Goal: Task Accomplishment & Management: Use online tool/utility

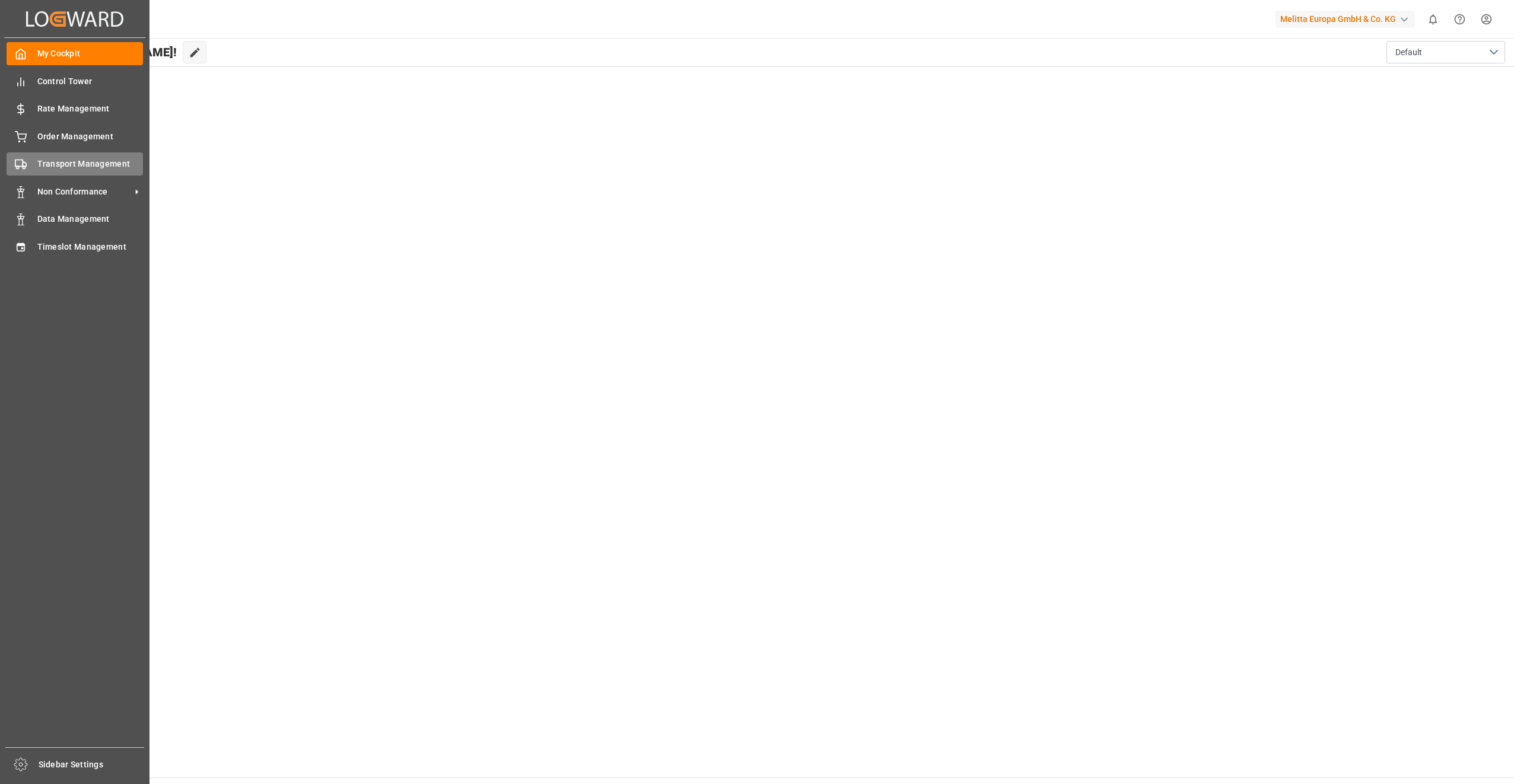
click at [104, 161] on span "Transport Management" at bounding box center [90, 164] width 106 height 12
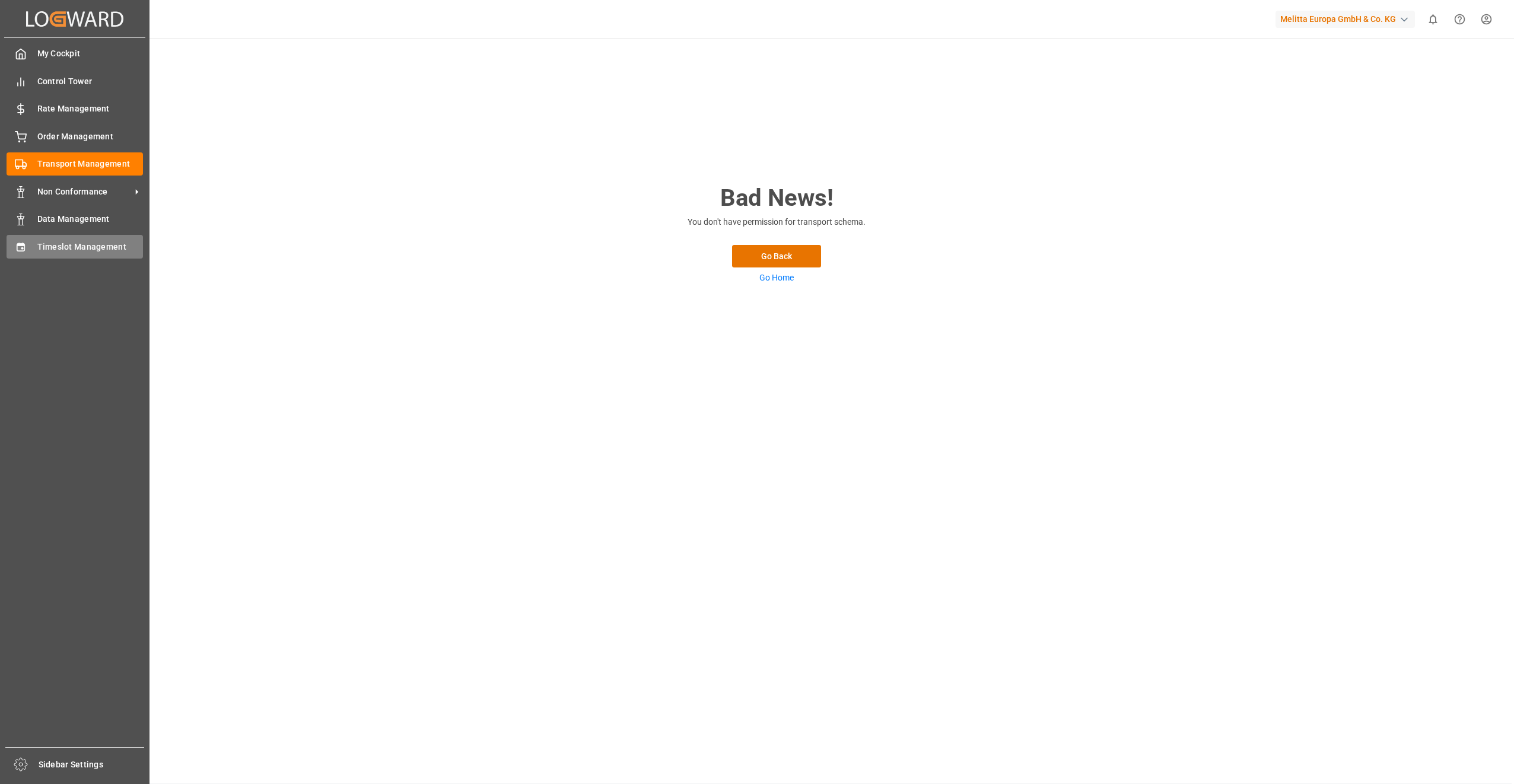
click at [86, 243] on span "Timeslot Management" at bounding box center [90, 247] width 106 height 12
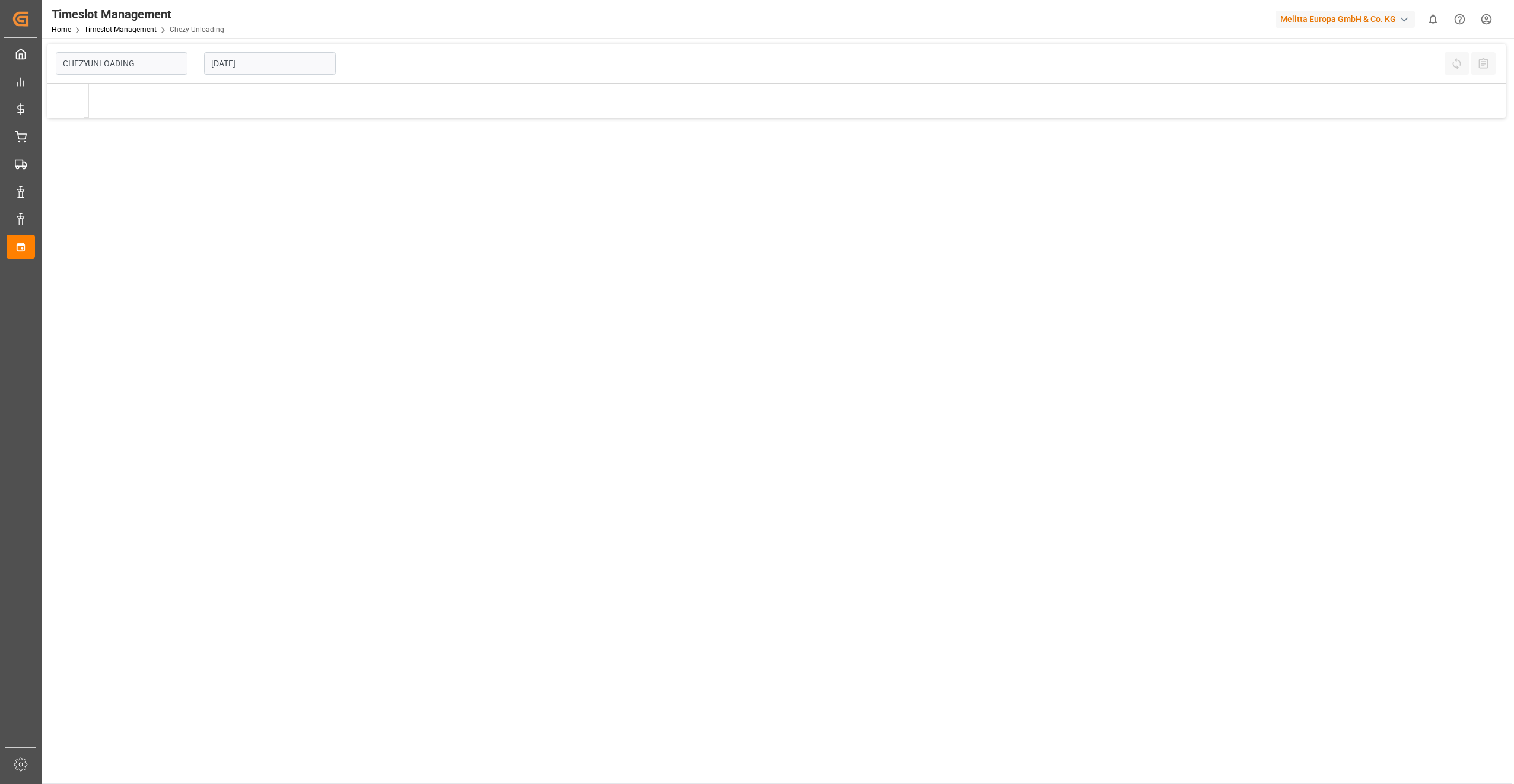
type input "Chezy Unloading"
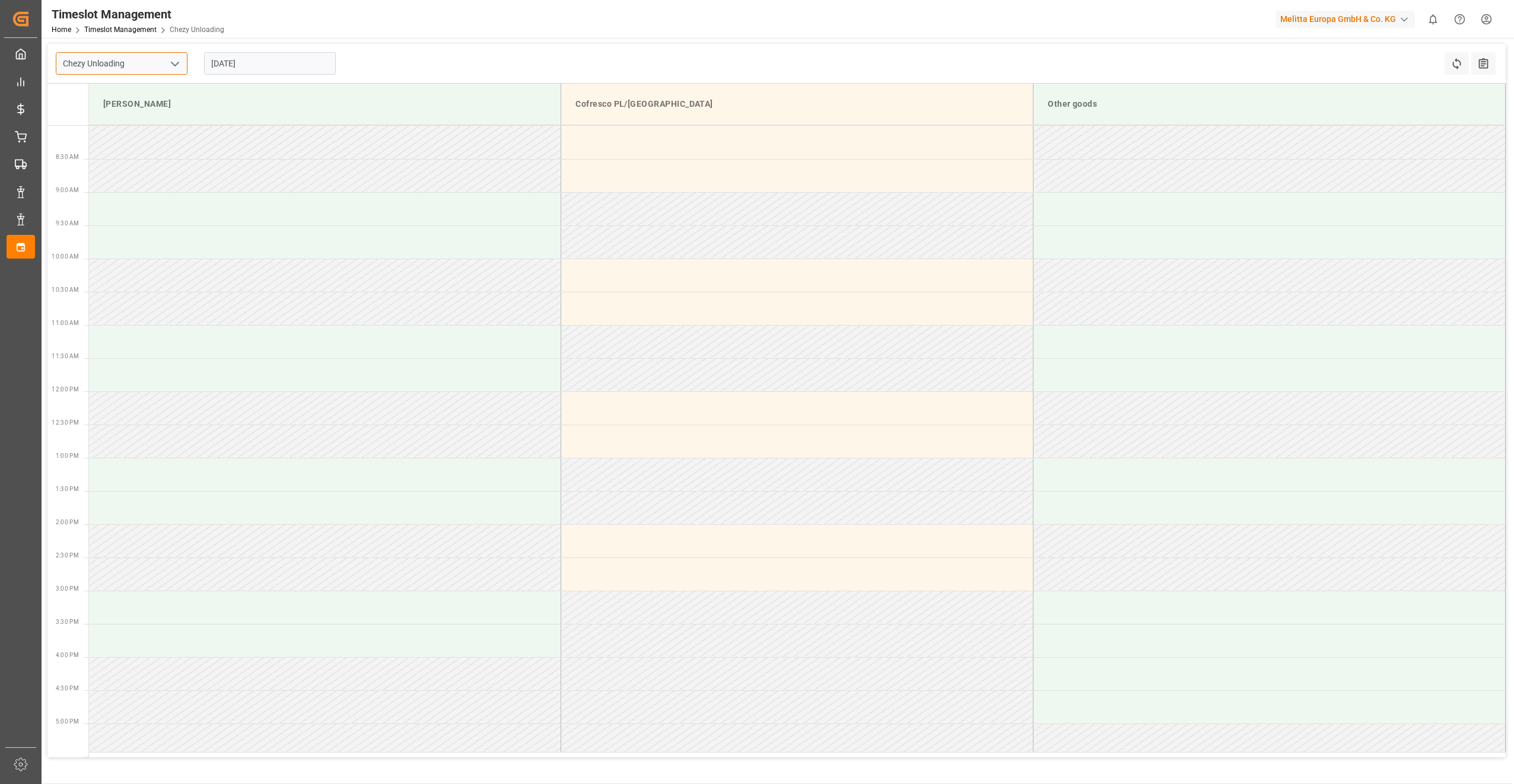
click at [124, 68] on input "Chezy Unloading" at bounding box center [121, 63] width 131 height 22
click at [175, 70] on icon "open menu" at bounding box center [175, 64] width 14 height 14
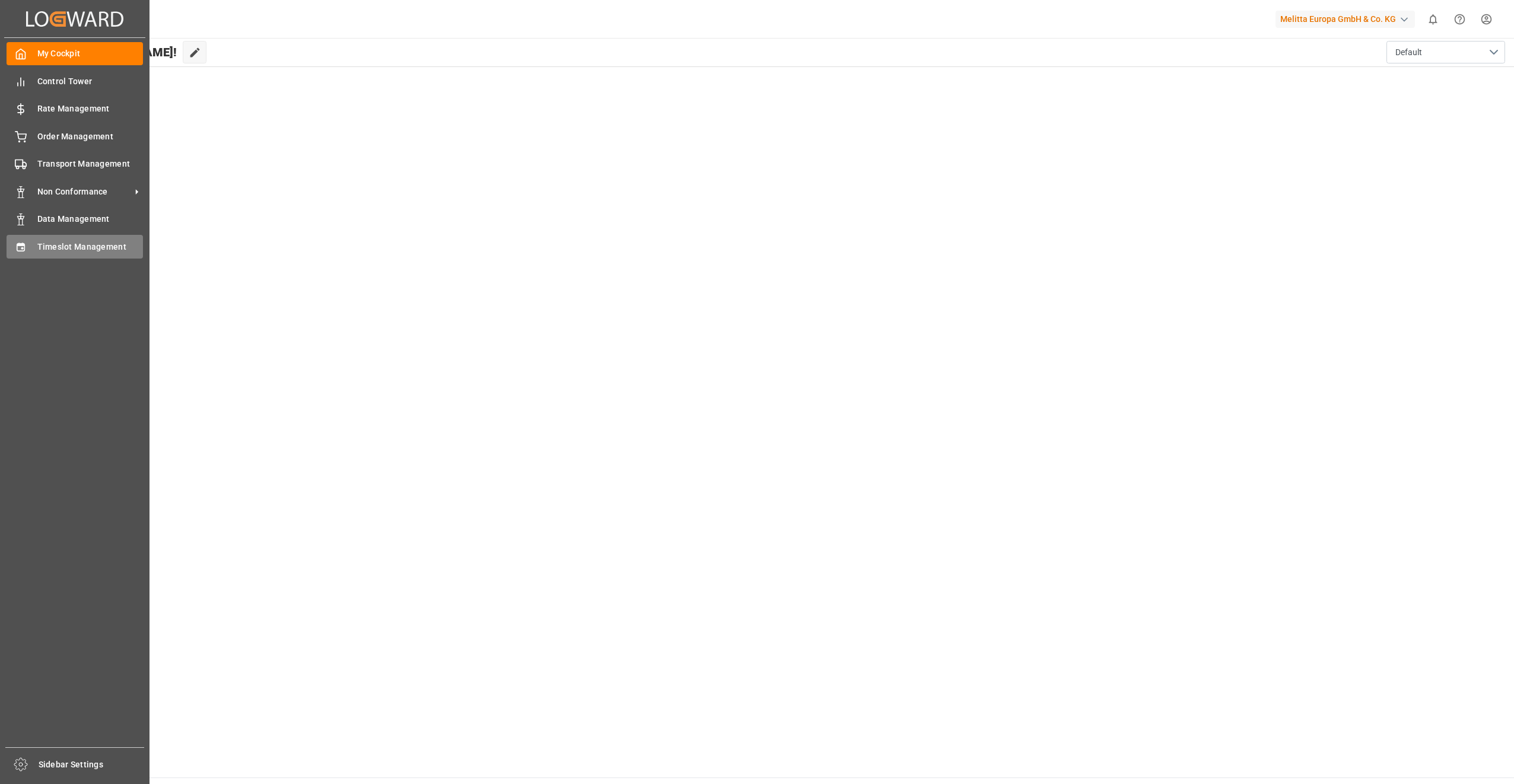
click at [54, 246] on span "Timeslot Management" at bounding box center [90, 247] width 106 height 12
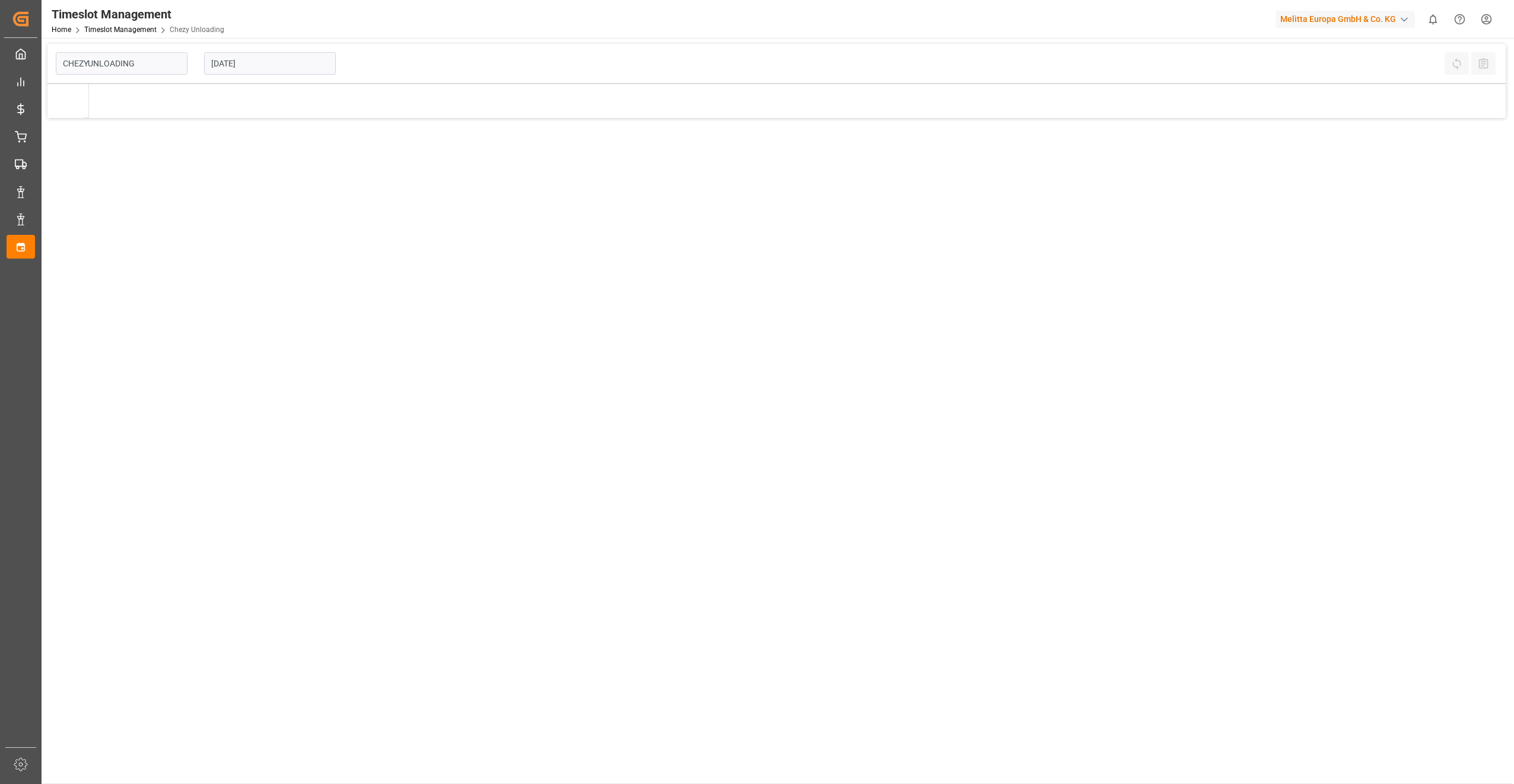
type input "Chezy Unloading"
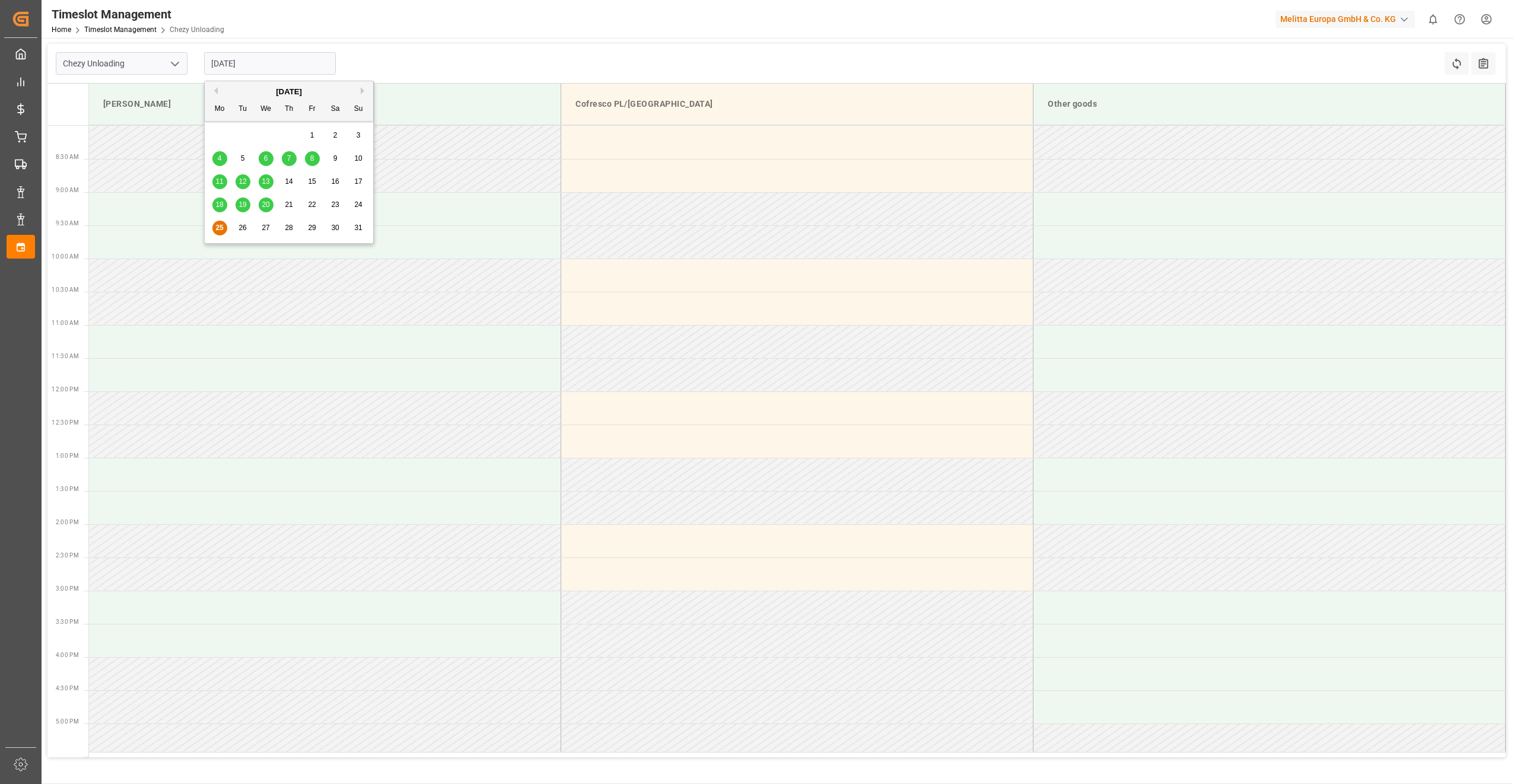
click at [264, 65] on input "[DATE]" at bounding box center [270, 63] width 131 height 22
drag, startPoint x: 507, startPoint y: 17, endPoint x: 471, endPoint y: 57, distance: 53.8
click at [510, 25] on div "Timeslot Management Home Timeslot Management Chezy Unloading Melitta Europa Gmb…" at bounding box center [774, 19] width 1481 height 38
click at [310, 164] on td at bounding box center [325, 175] width 472 height 33
click at [208, 351] on td at bounding box center [325, 341] width 472 height 33
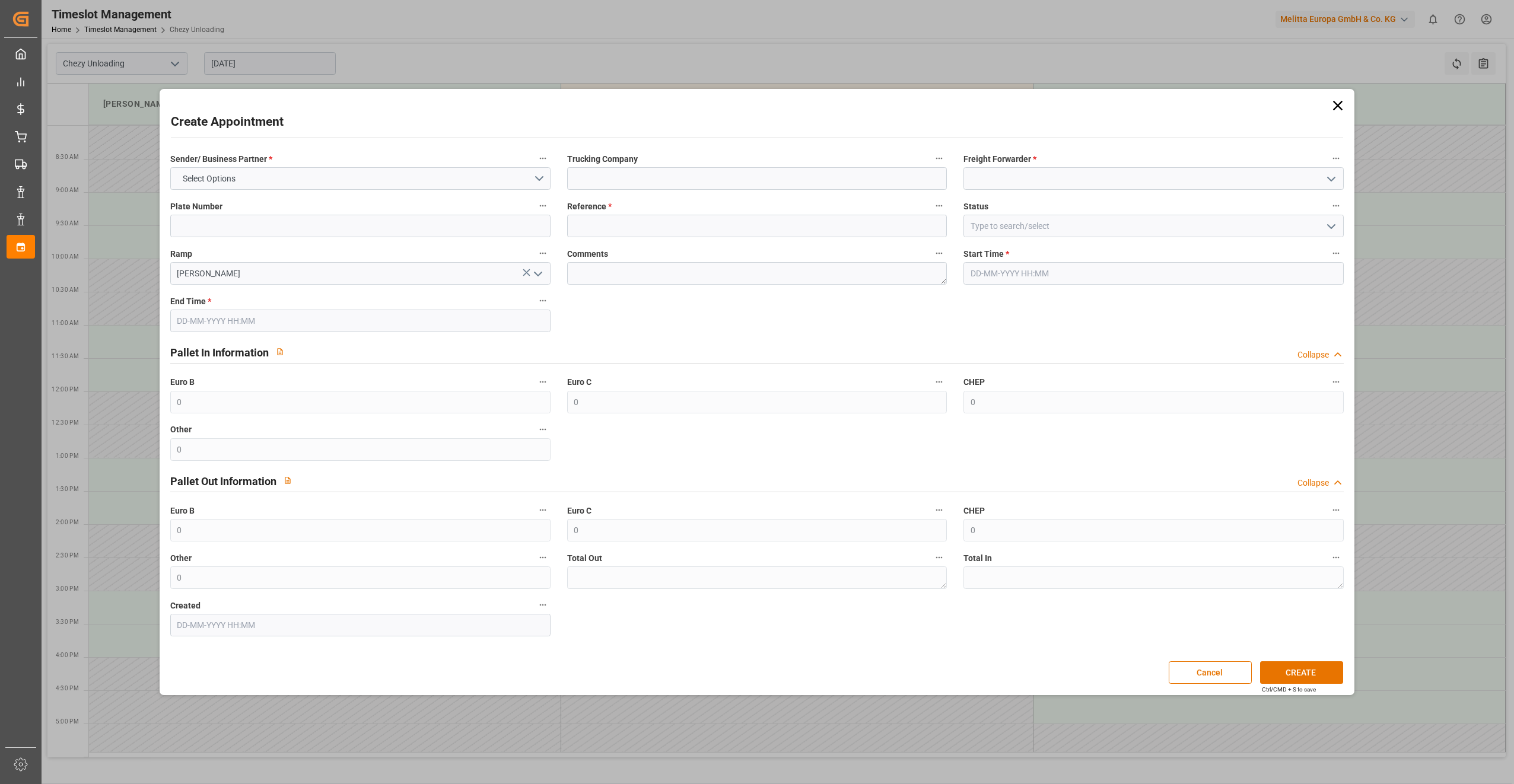
type input "[DATE] 11:00"
type input "[DATE] 12:00"
click at [258, 186] on button "Select Options" at bounding box center [360, 178] width 380 height 22
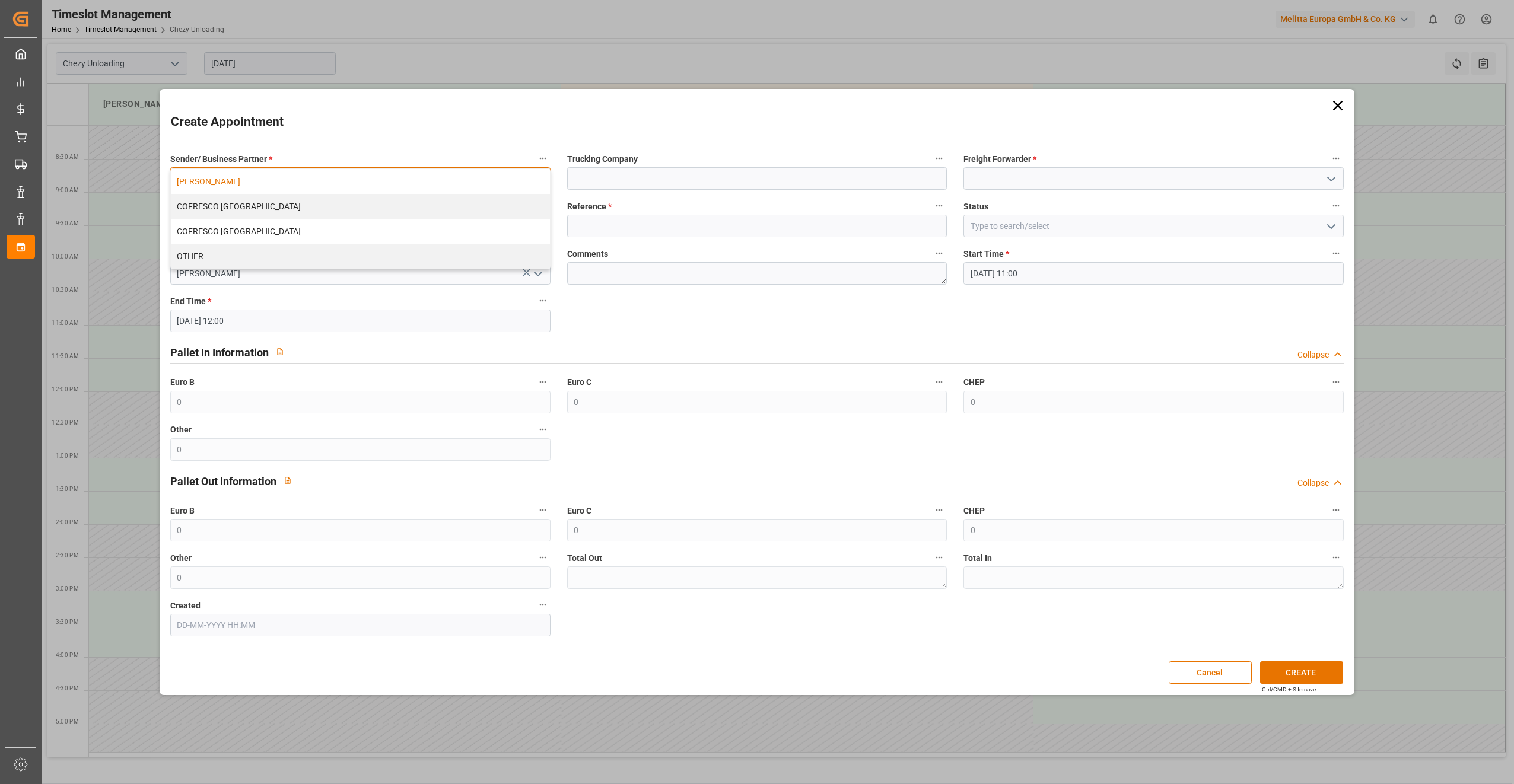
click at [265, 180] on div "[PERSON_NAME]" at bounding box center [360, 182] width 379 height 25
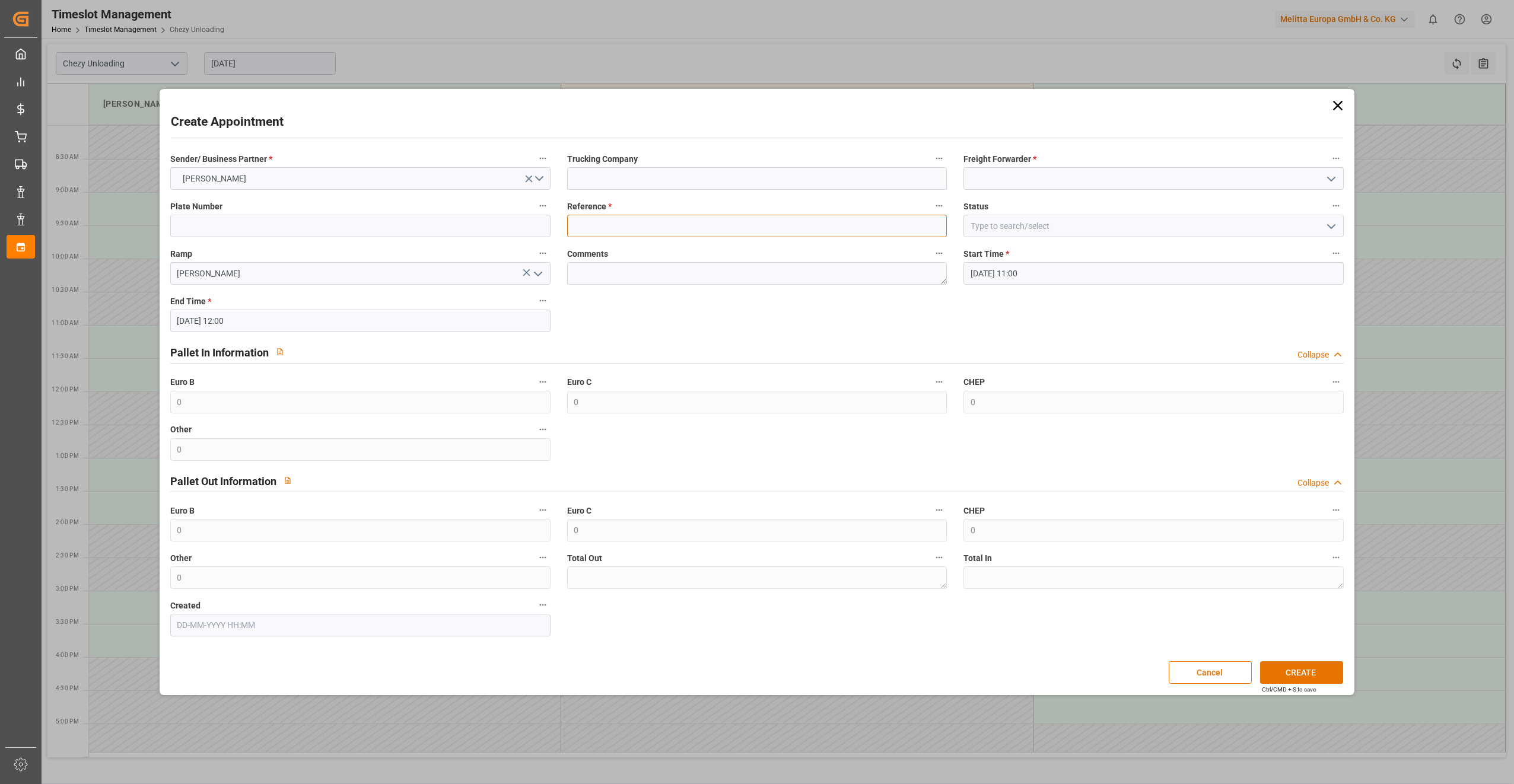
click at [662, 223] on input at bounding box center [757, 226] width 380 height 22
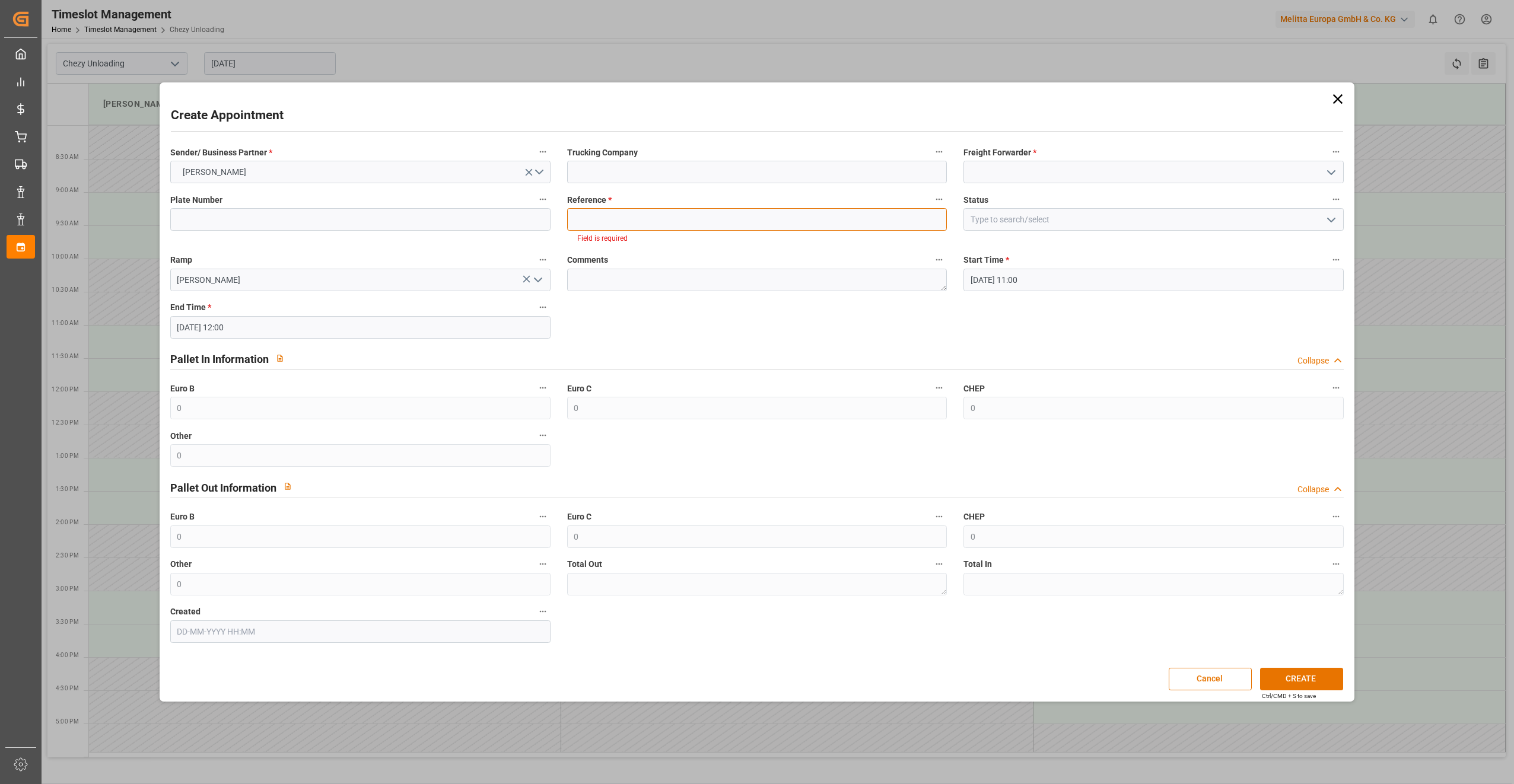
click at [665, 223] on input at bounding box center [757, 219] width 380 height 22
paste input "400052204"
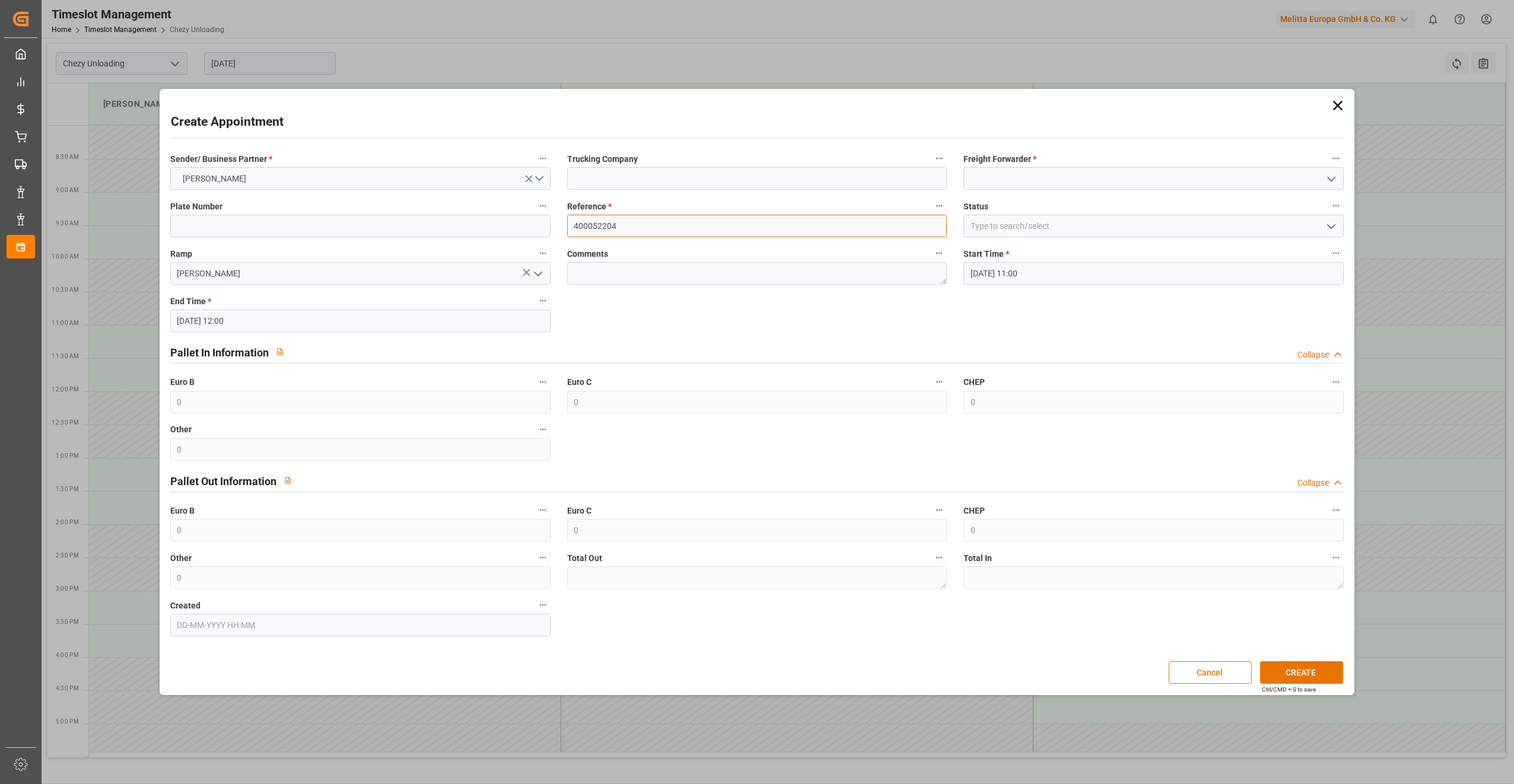
type input "400052204"
click at [1051, 182] on input at bounding box center [1154, 178] width 380 height 22
type input "lkw walter"
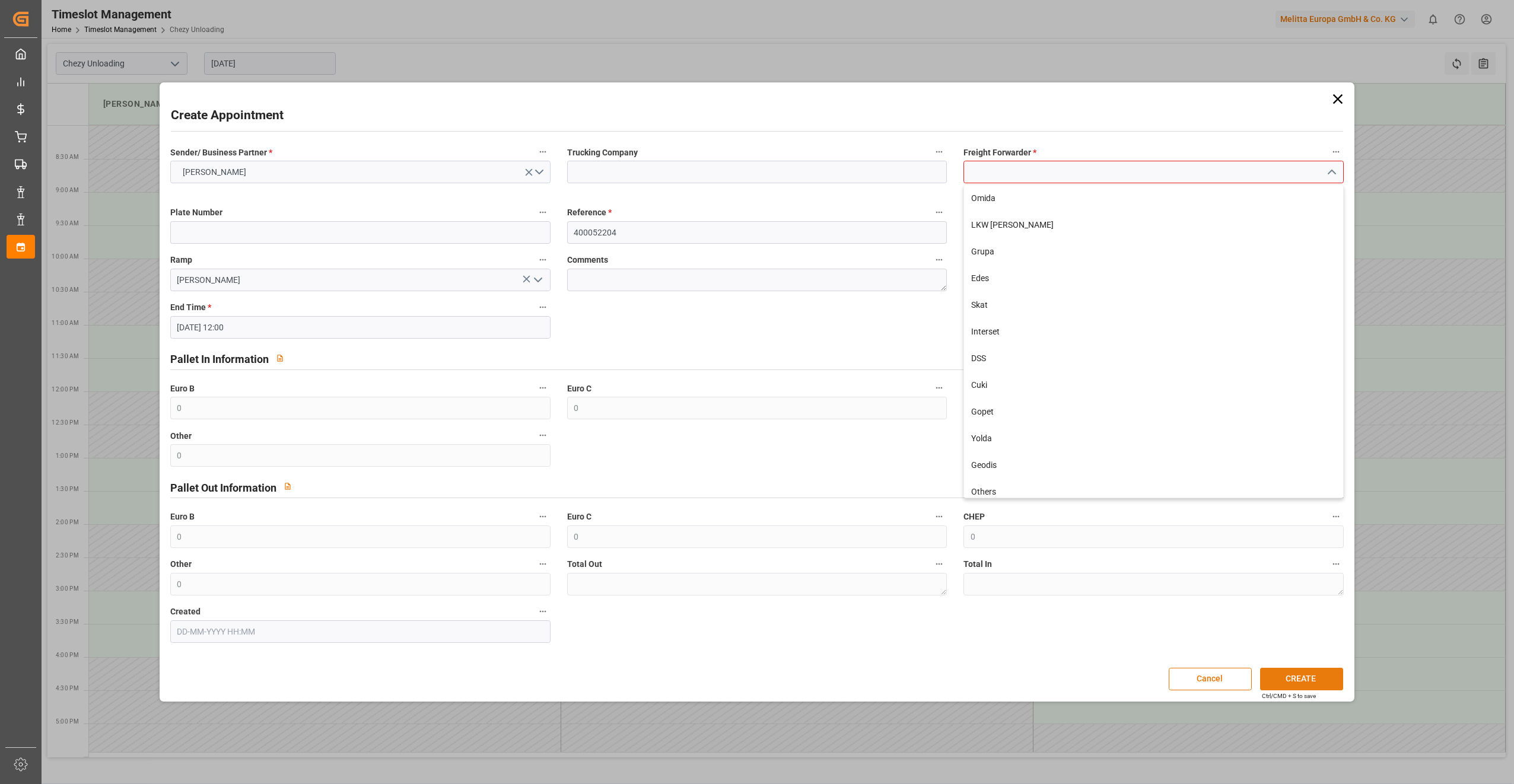
click at [1330, 679] on button "CREATE" at bounding box center [1301, 679] width 83 height 22
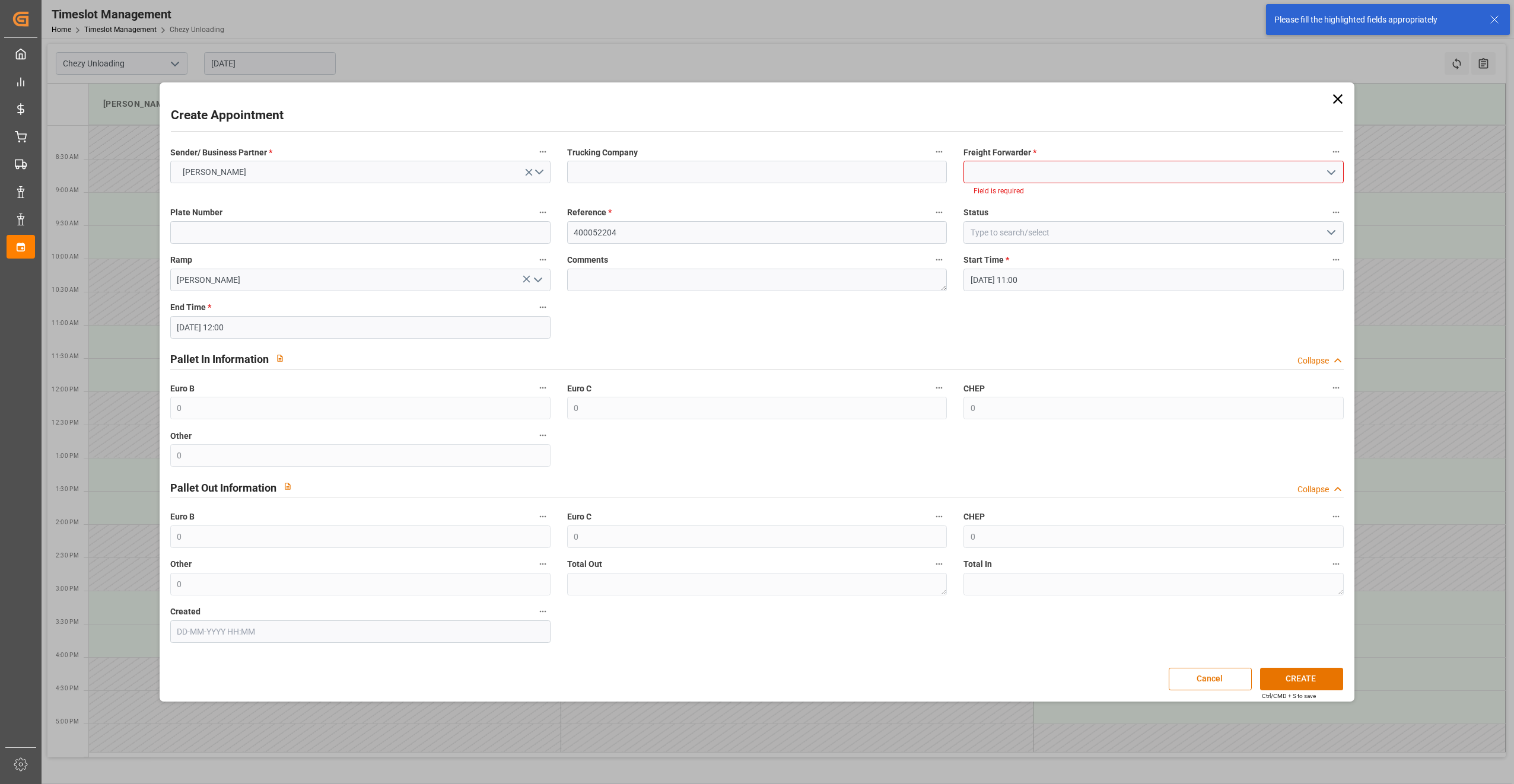
click at [1029, 168] on input at bounding box center [1154, 171] width 380 height 22
click at [1330, 177] on icon "open menu" at bounding box center [1332, 172] width 14 height 14
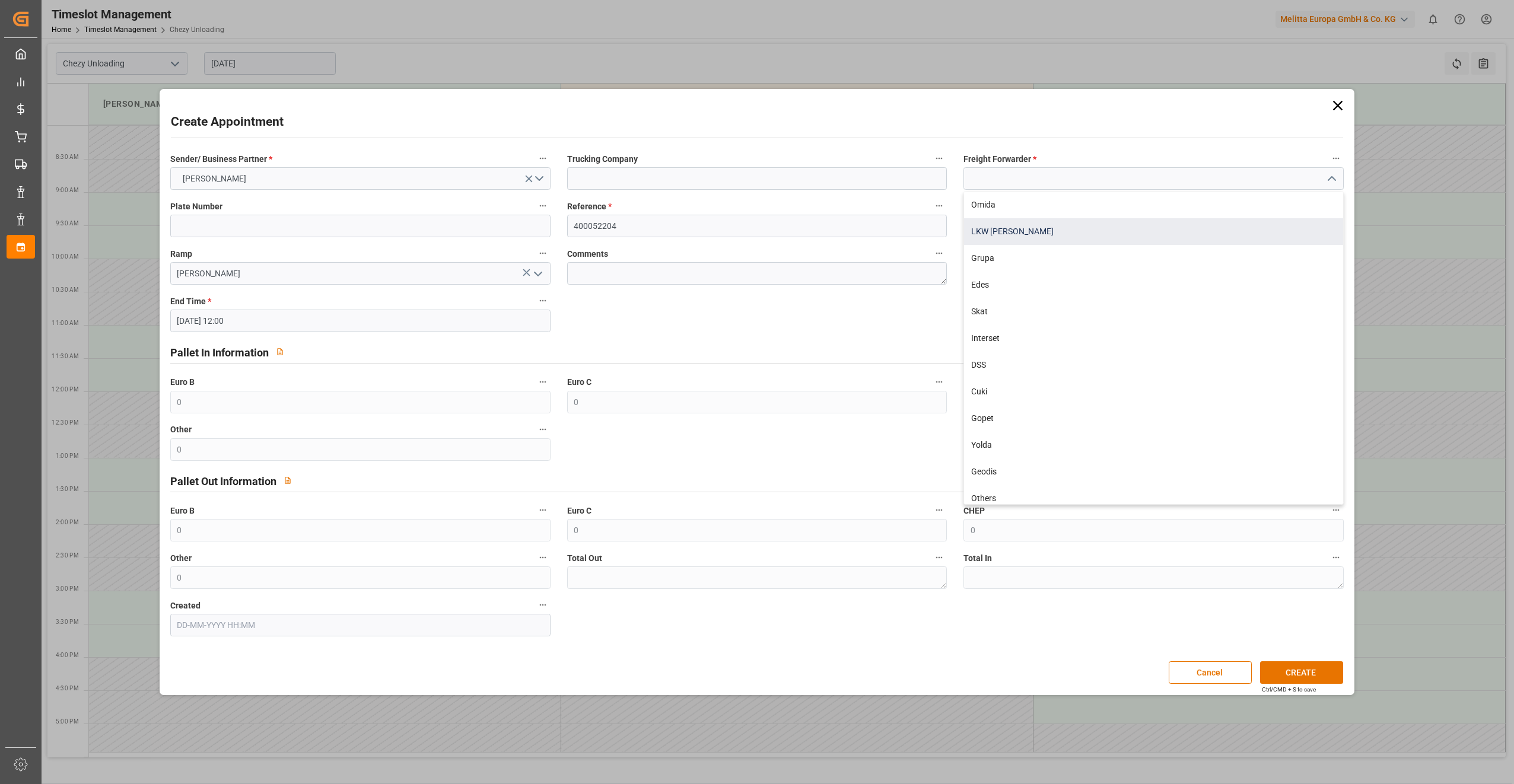
click at [1105, 221] on div "LKW [PERSON_NAME]" at bounding box center [1154, 232] width 379 height 27
type input "LKW [PERSON_NAME]"
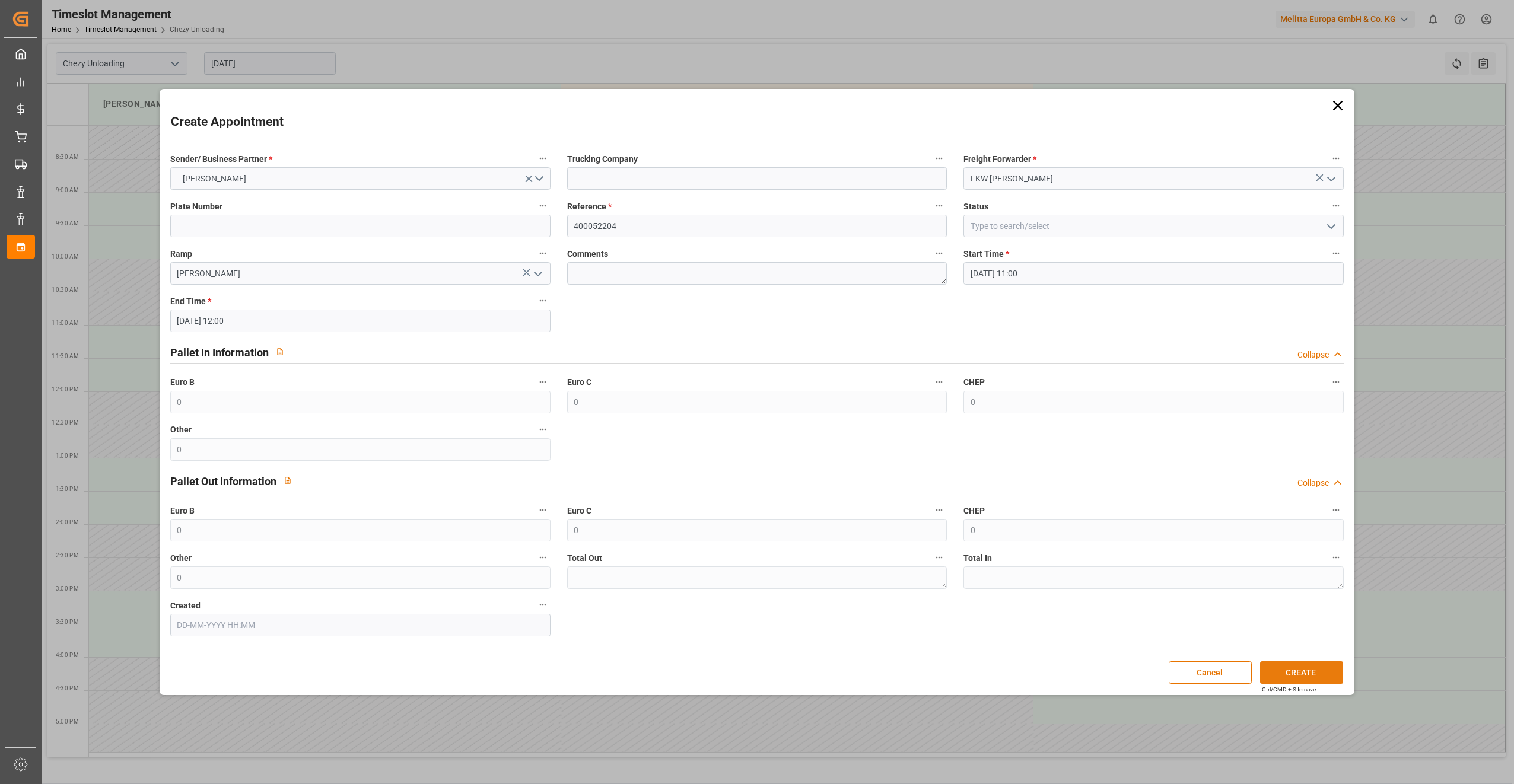
click at [1298, 676] on button "CREATE" at bounding box center [1301, 672] width 83 height 22
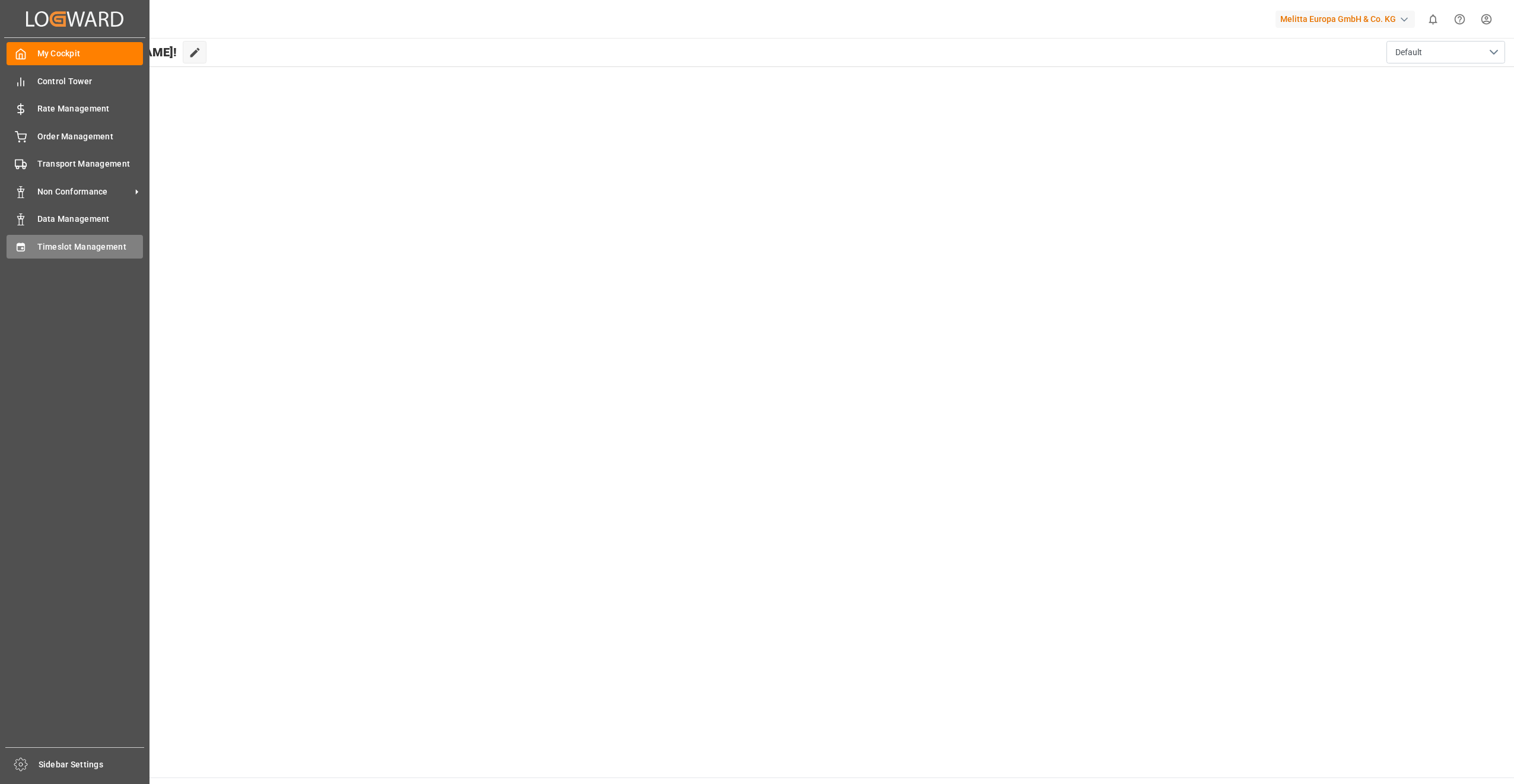
click at [46, 246] on span "Timeslot Management" at bounding box center [90, 247] width 106 height 12
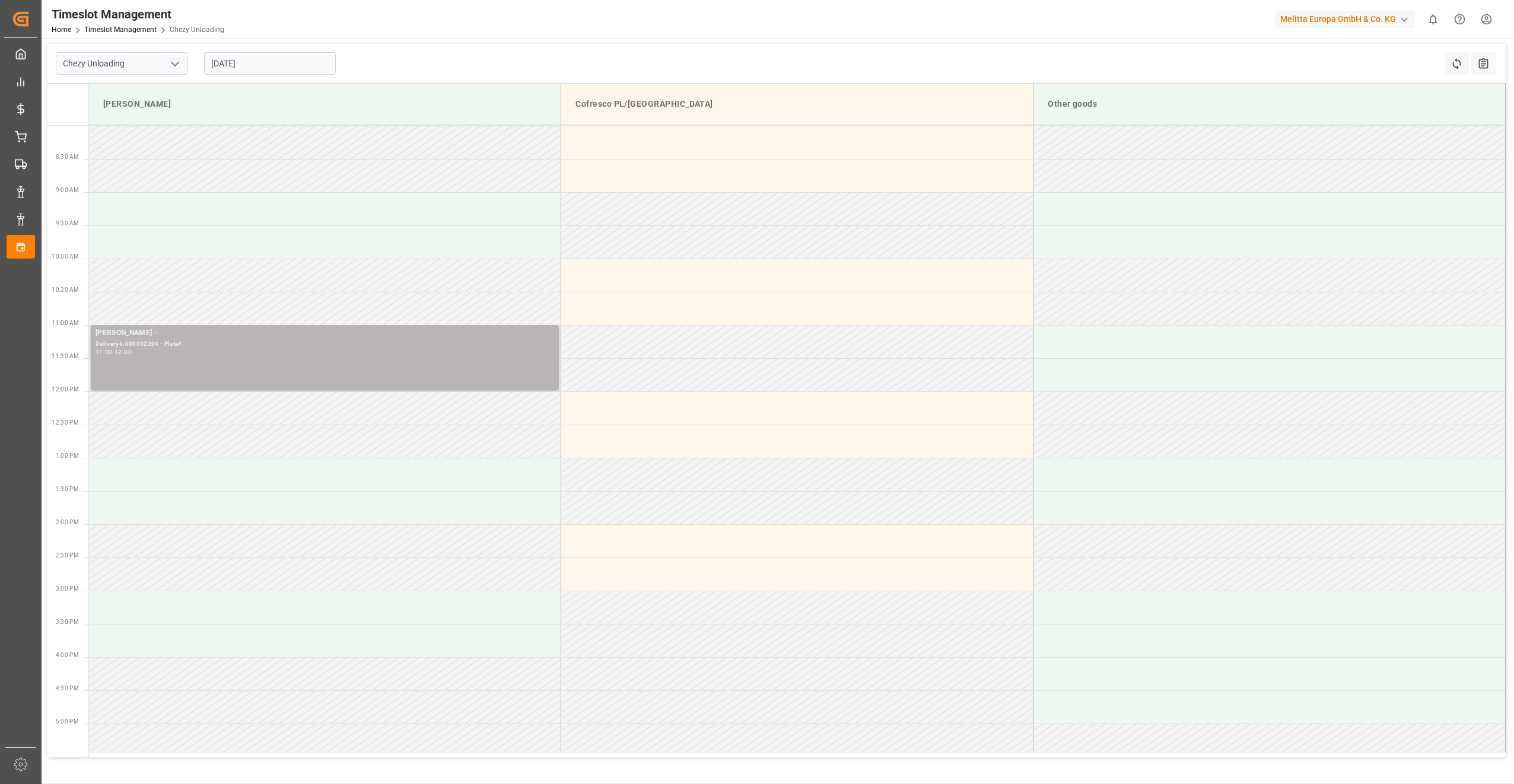
click at [193, 372] on div "[PERSON_NAME] - Delivery#:400052204 - Plate#: 11:00 - 12:00" at bounding box center [325, 358] width 459 height 60
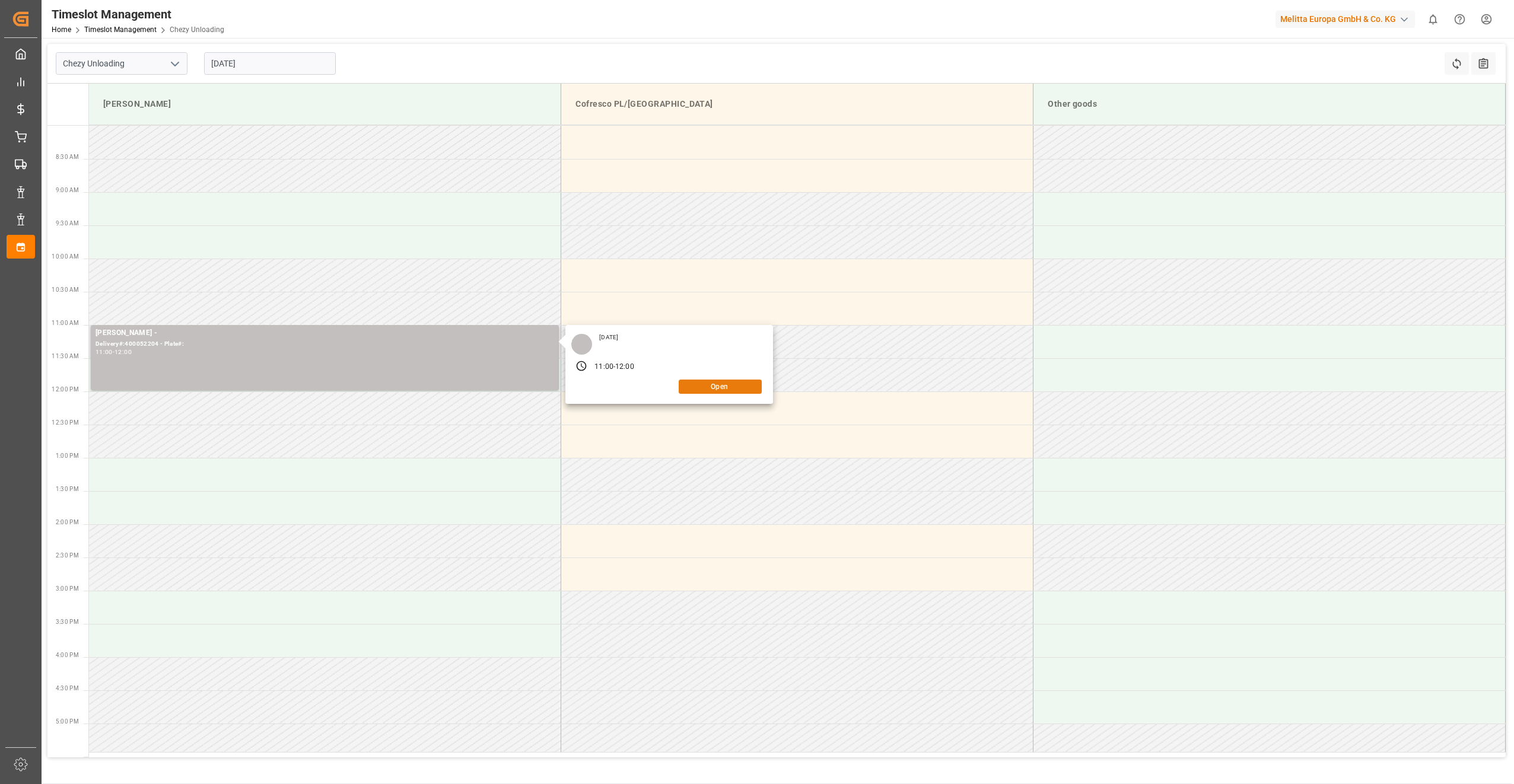
click at [722, 389] on button "Open" at bounding box center [720, 386] width 83 height 14
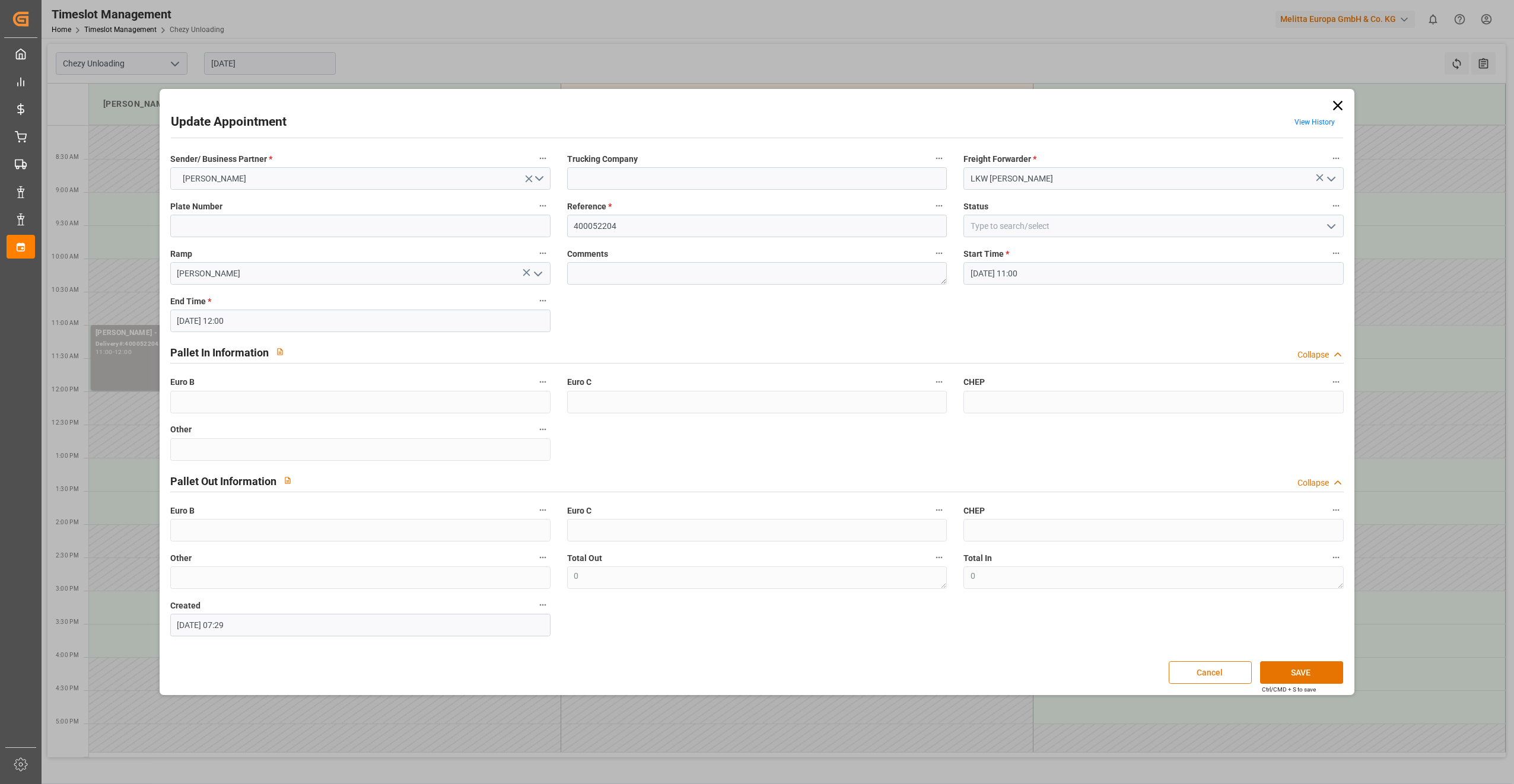
click at [1230, 675] on button "Cancel" at bounding box center [1210, 672] width 83 height 22
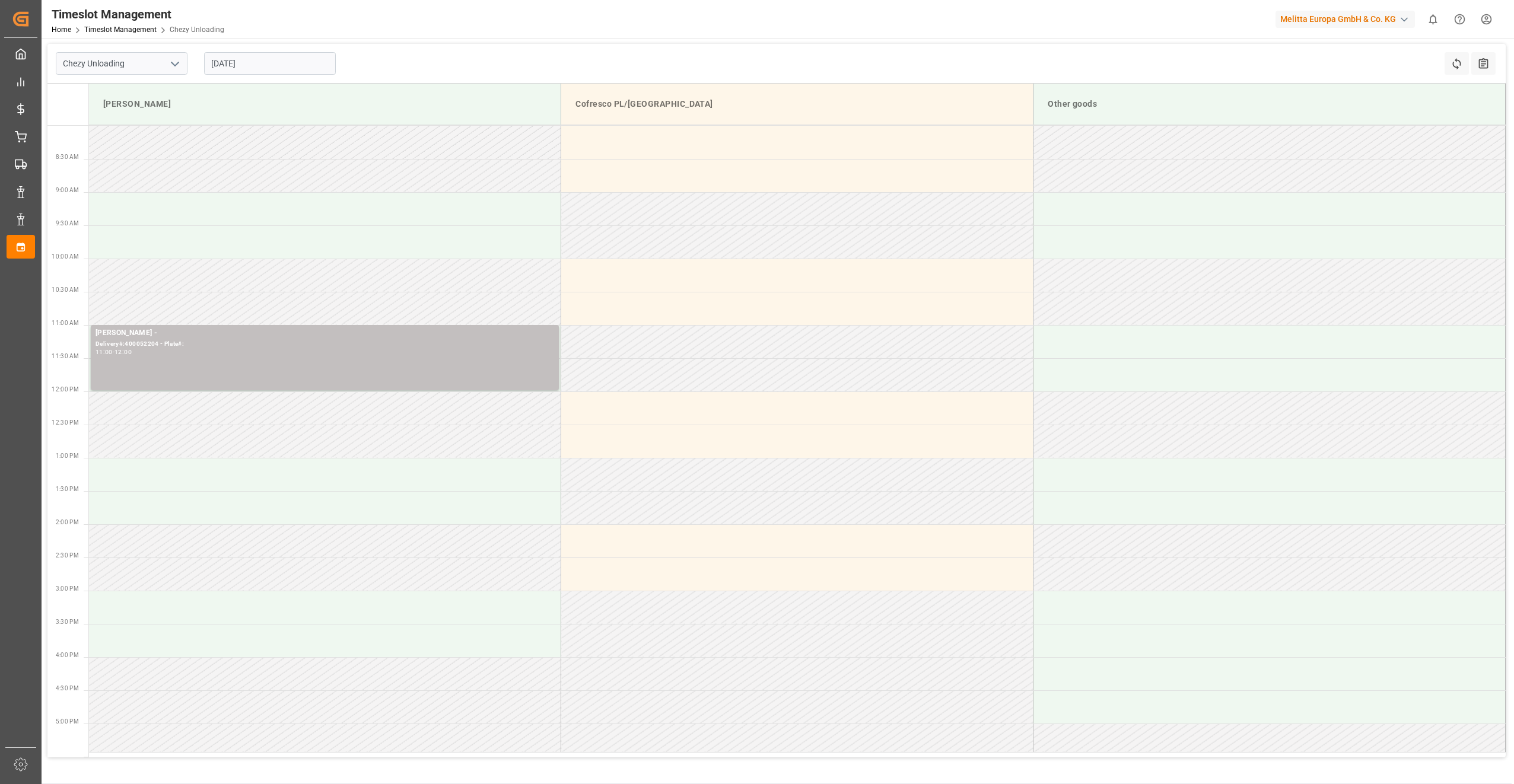
click at [176, 64] on polyline "open menu" at bounding box center [175, 64] width 7 height 4
click at [249, 29] on div "Timeslot Management Home Timeslot Management Chezy Unloading Melitta Europa Gmb…" at bounding box center [774, 19] width 1481 height 38
click at [142, 29] on link "Timeslot Management" at bounding box center [121, 29] width 73 height 8
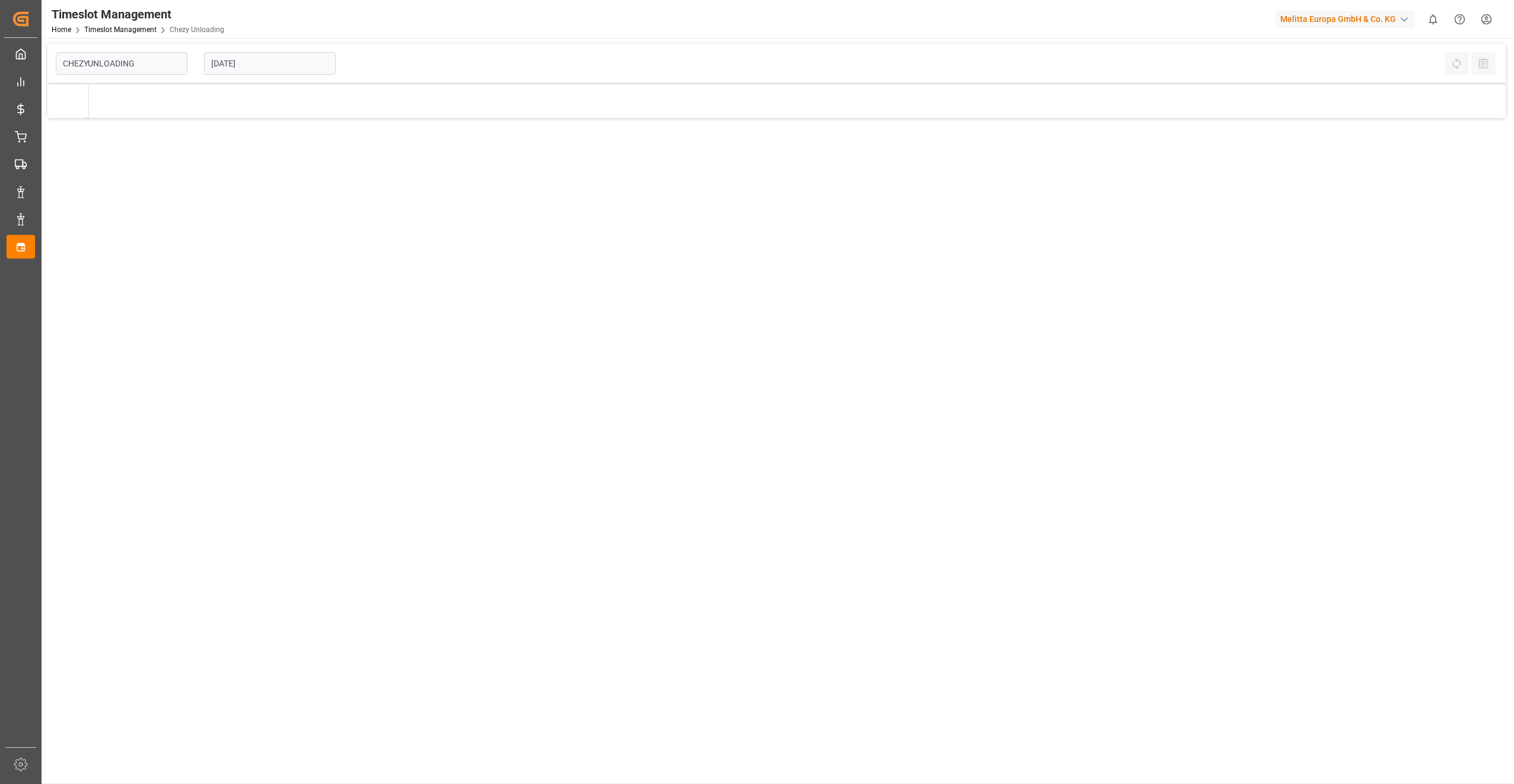
type input "Chezy Unloading"
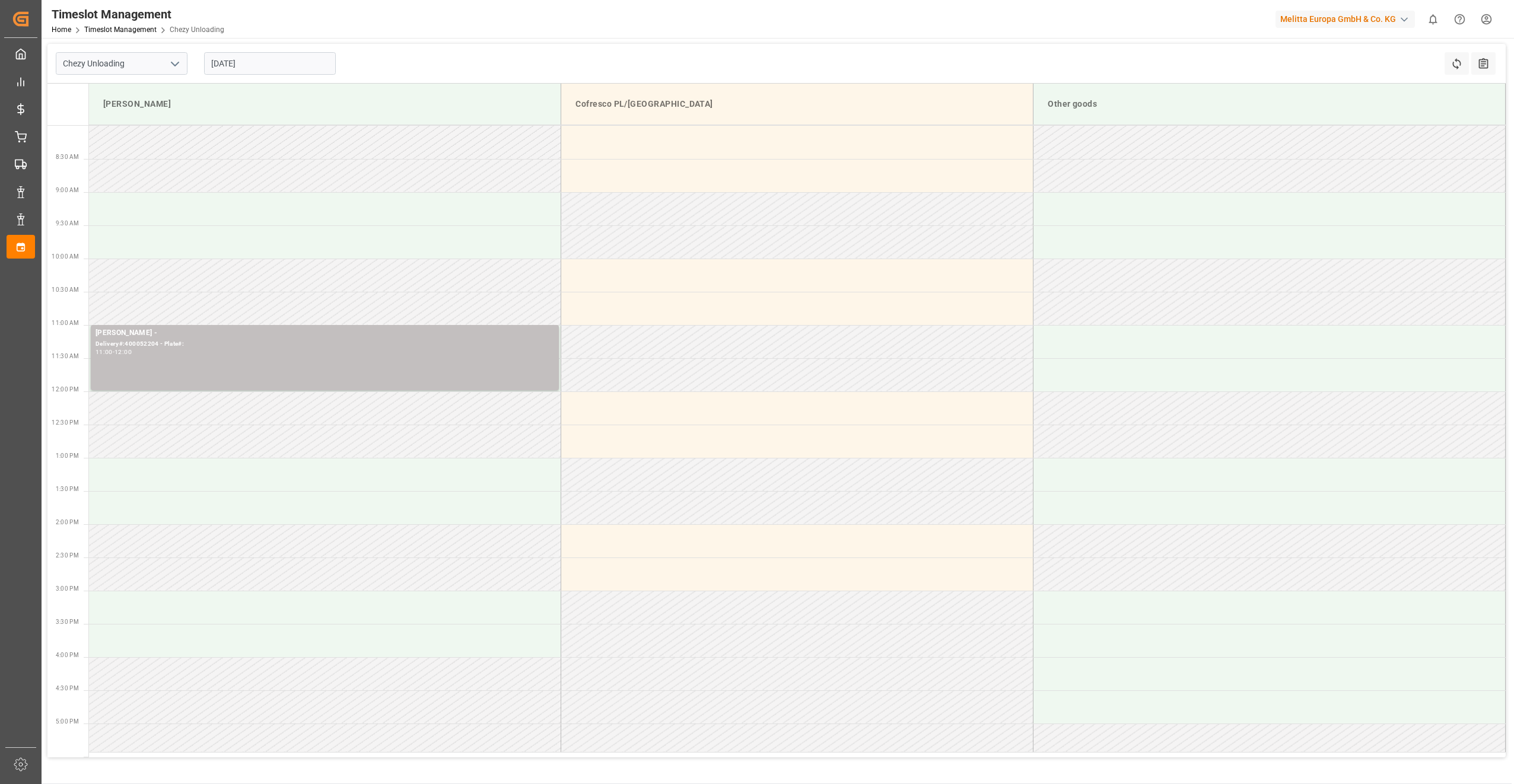
click at [178, 63] on polyline "open menu" at bounding box center [175, 64] width 7 height 4
click at [178, 63] on icon "close menu" at bounding box center [175, 64] width 14 height 14
click at [449, 48] on div "Chezy Unloading [DATE] Refresh Time Slots All Audits" at bounding box center [776, 63] width 1458 height 39
click at [263, 63] on input "[DATE]" at bounding box center [270, 63] width 131 height 22
click at [221, 226] on span "25" at bounding box center [219, 227] width 8 height 8
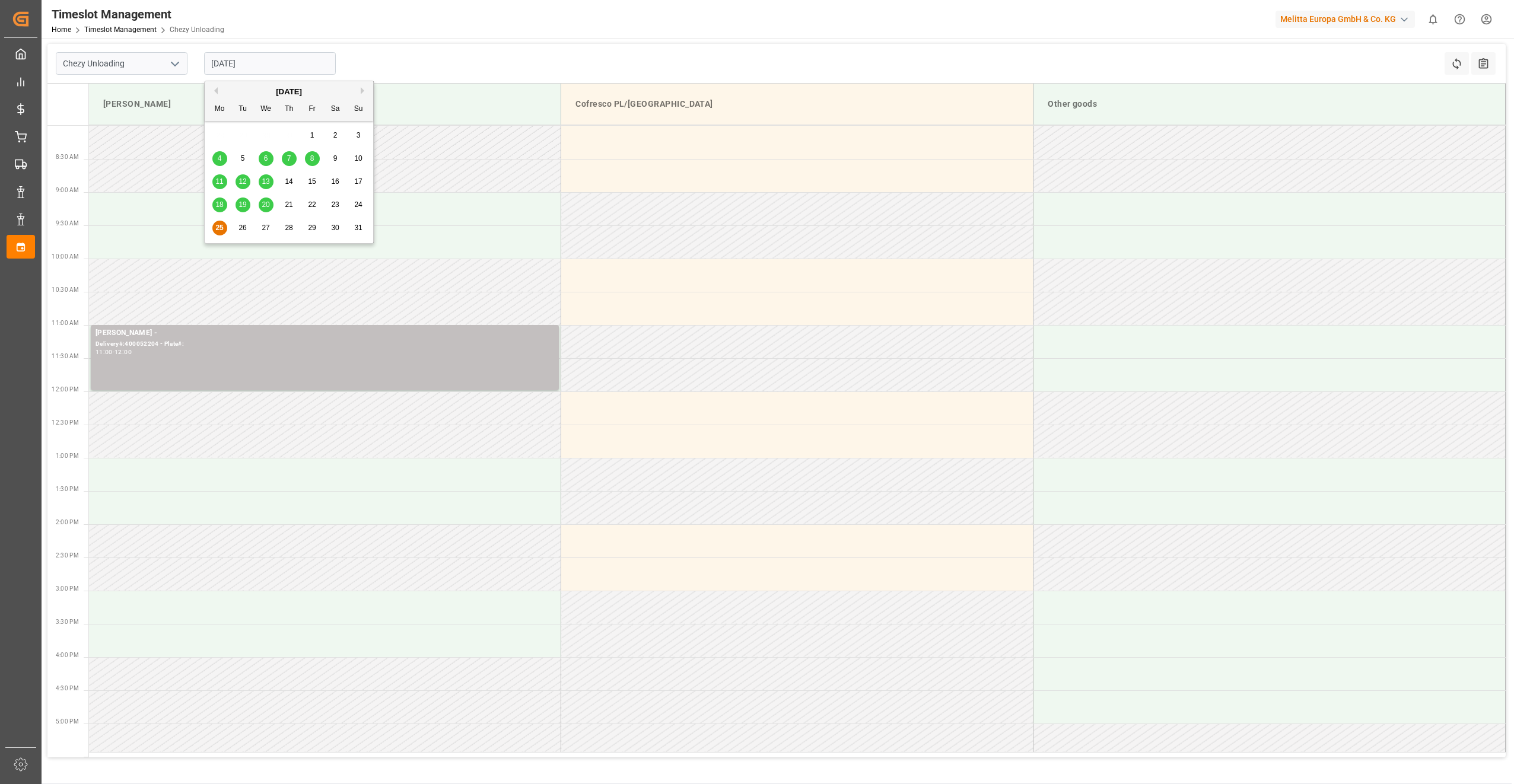
click at [264, 68] on input "[DATE]" at bounding box center [270, 63] width 131 height 22
click at [246, 229] on span "26" at bounding box center [243, 227] width 8 height 8
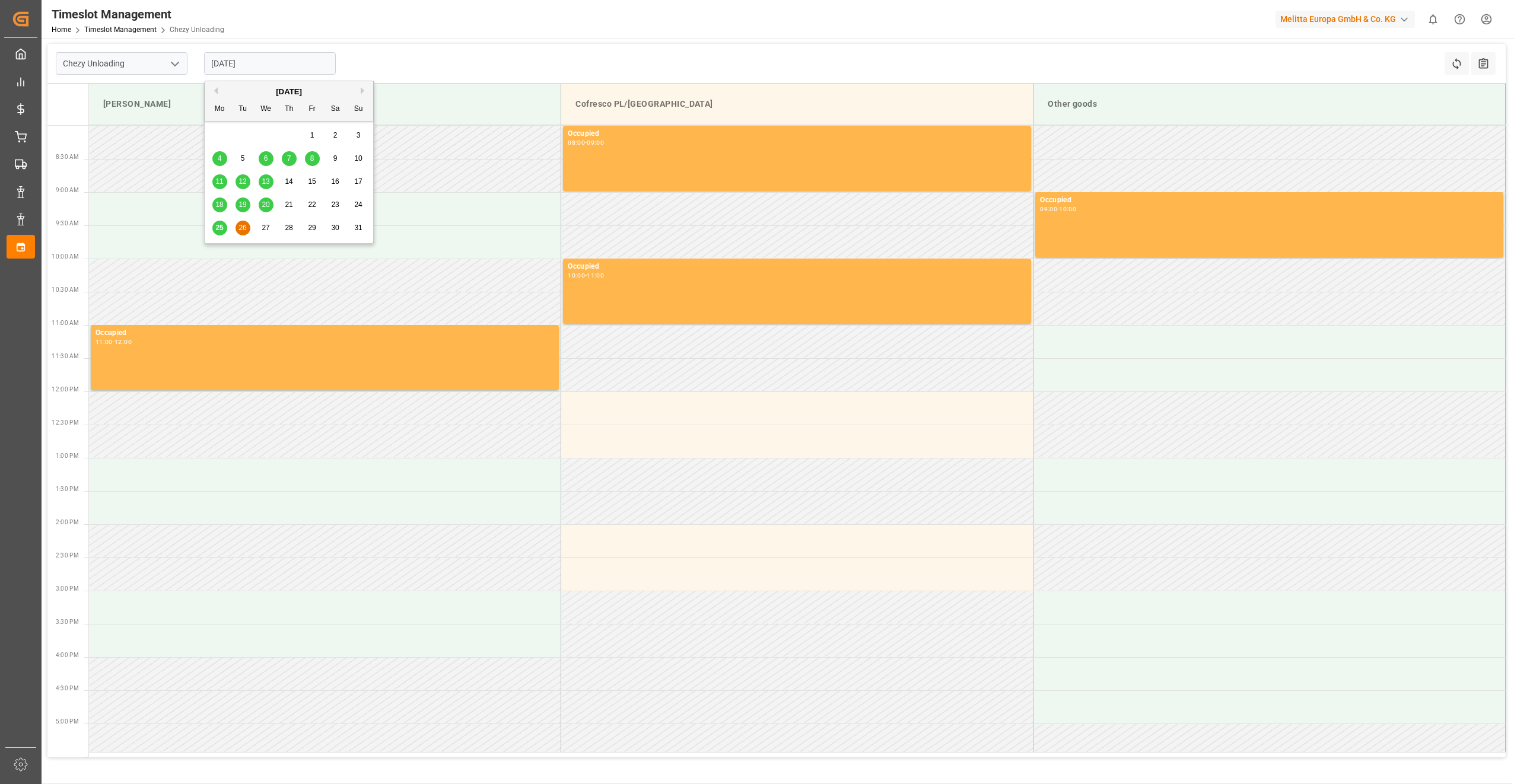
click at [267, 71] on input "[DATE]" at bounding box center [270, 63] width 131 height 22
click at [223, 230] on span "25" at bounding box center [219, 227] width 8 height 8
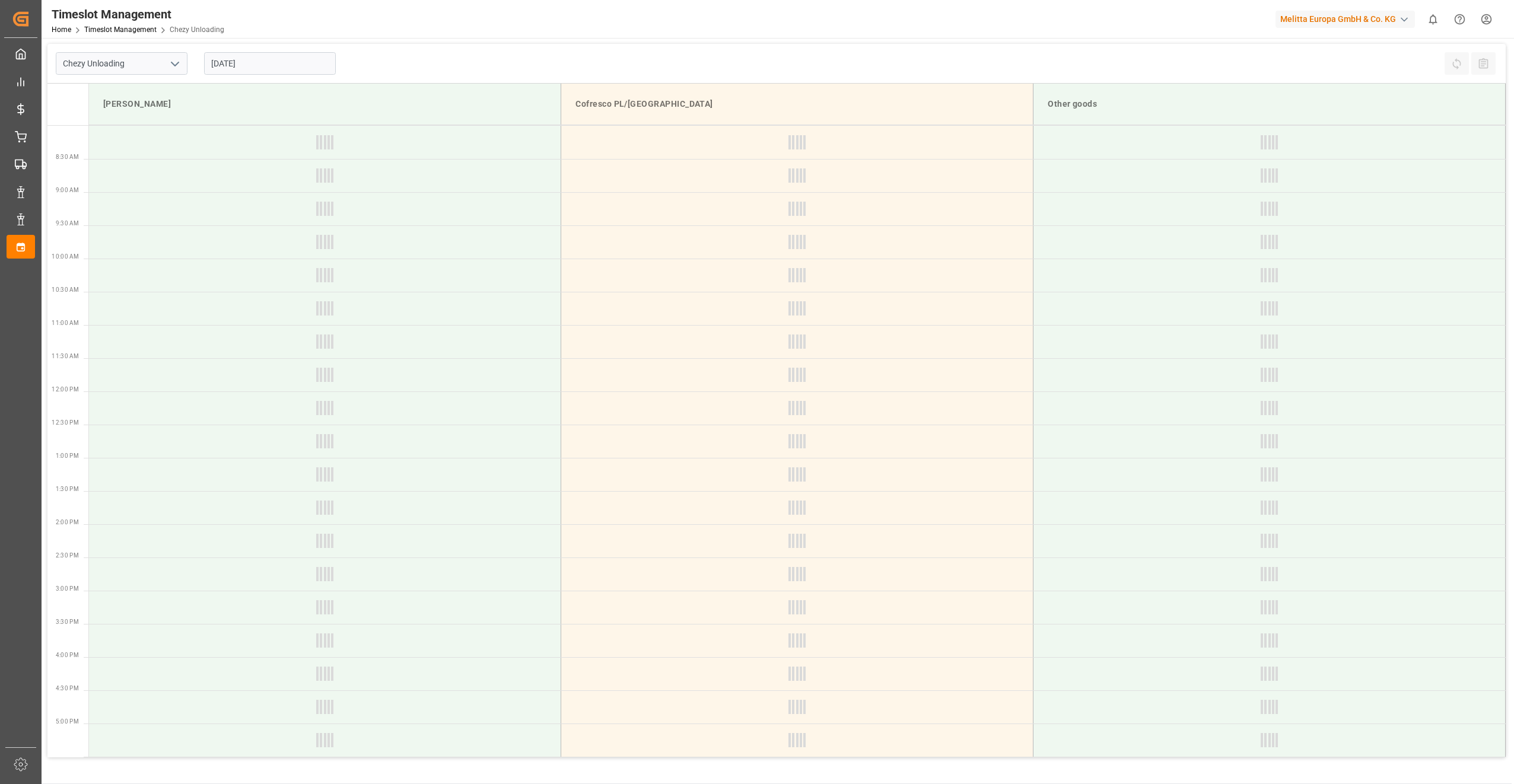
type input "[DATE]"
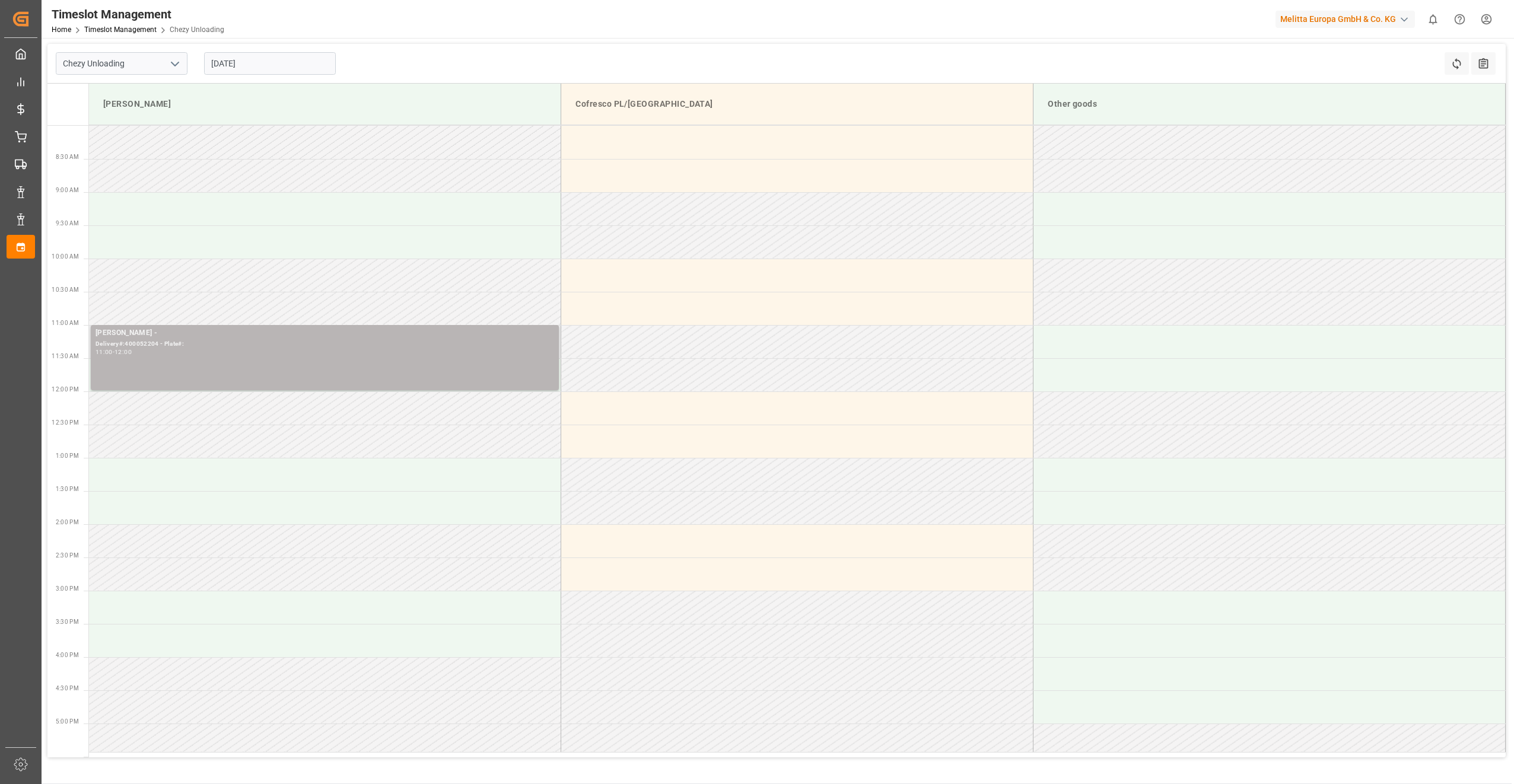
click at [189, 369] on div "[PERSON_NAME] - Delivery#:400052204 - Plate#: 11:00 - 12:00" at bounding box center [325, 358] width 459 height 60
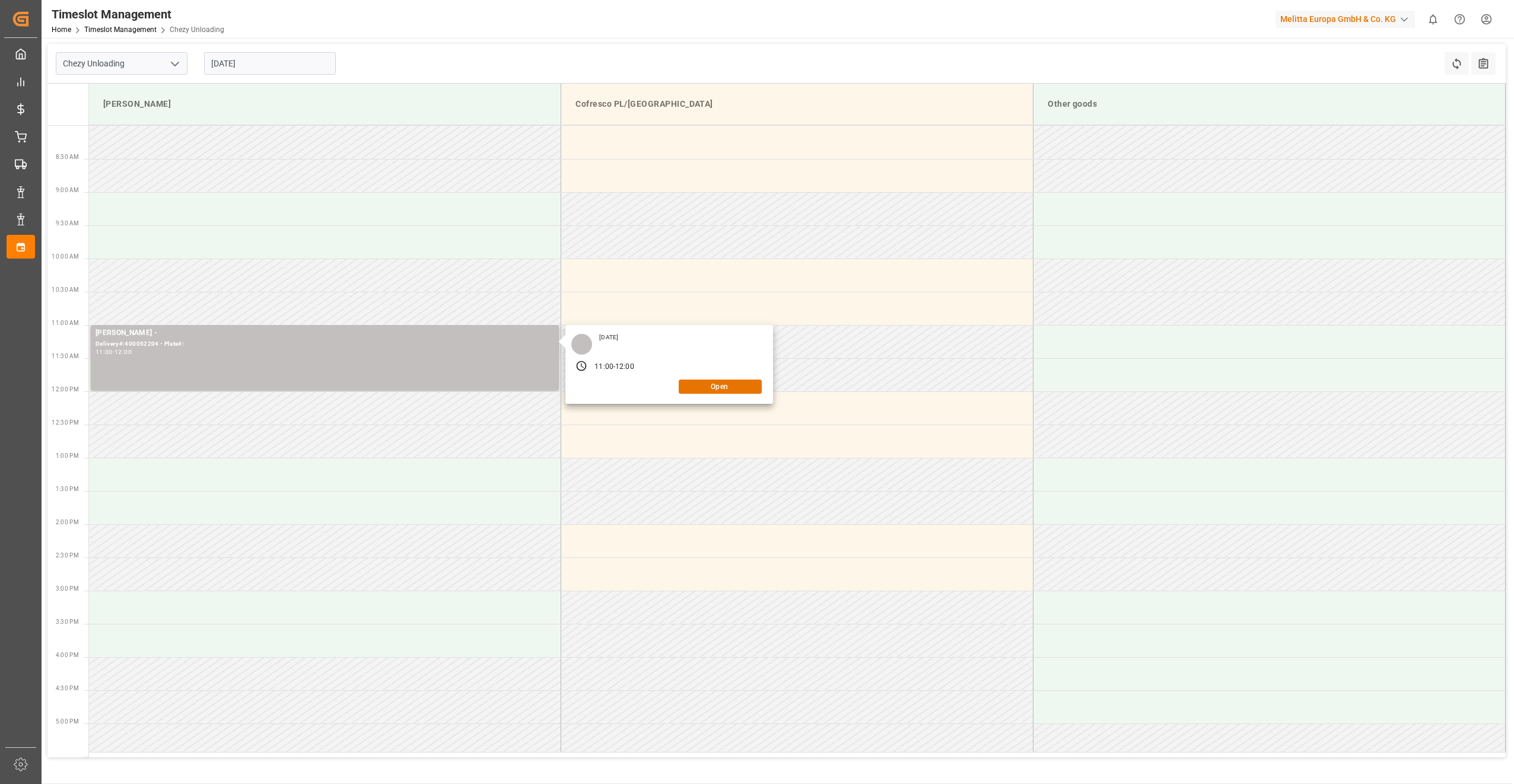
click at [743, 378] on div "[DATE] 11:00 - 12:00 Open" at bounding box center [669, 365] width 208 height 79
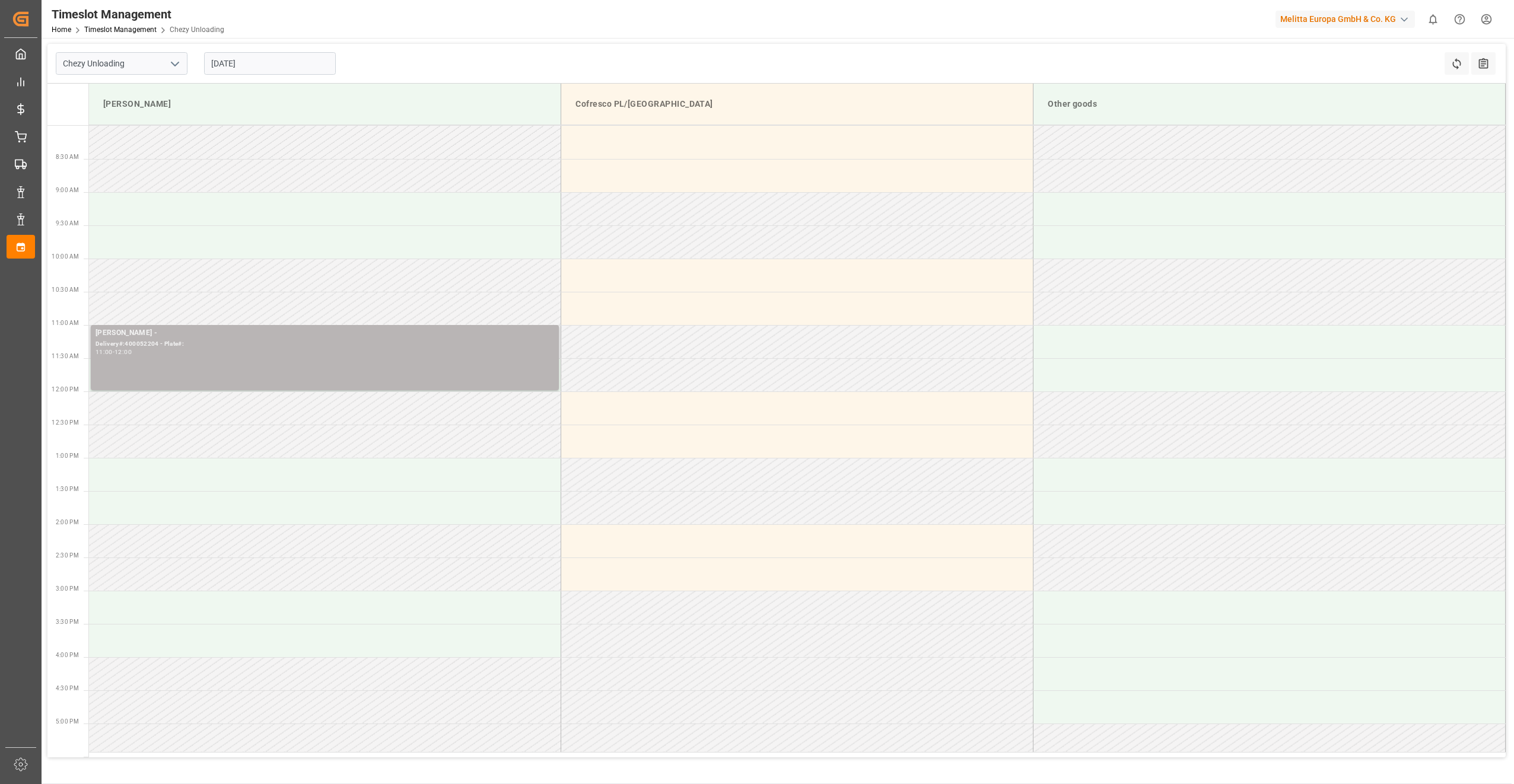
click at [277, 362] on div "[PERSON_NAME] - Delivery#:400052204 - Plate#: 11:00 - 12:00" at bounding box center [325, 358] width 459 height 60
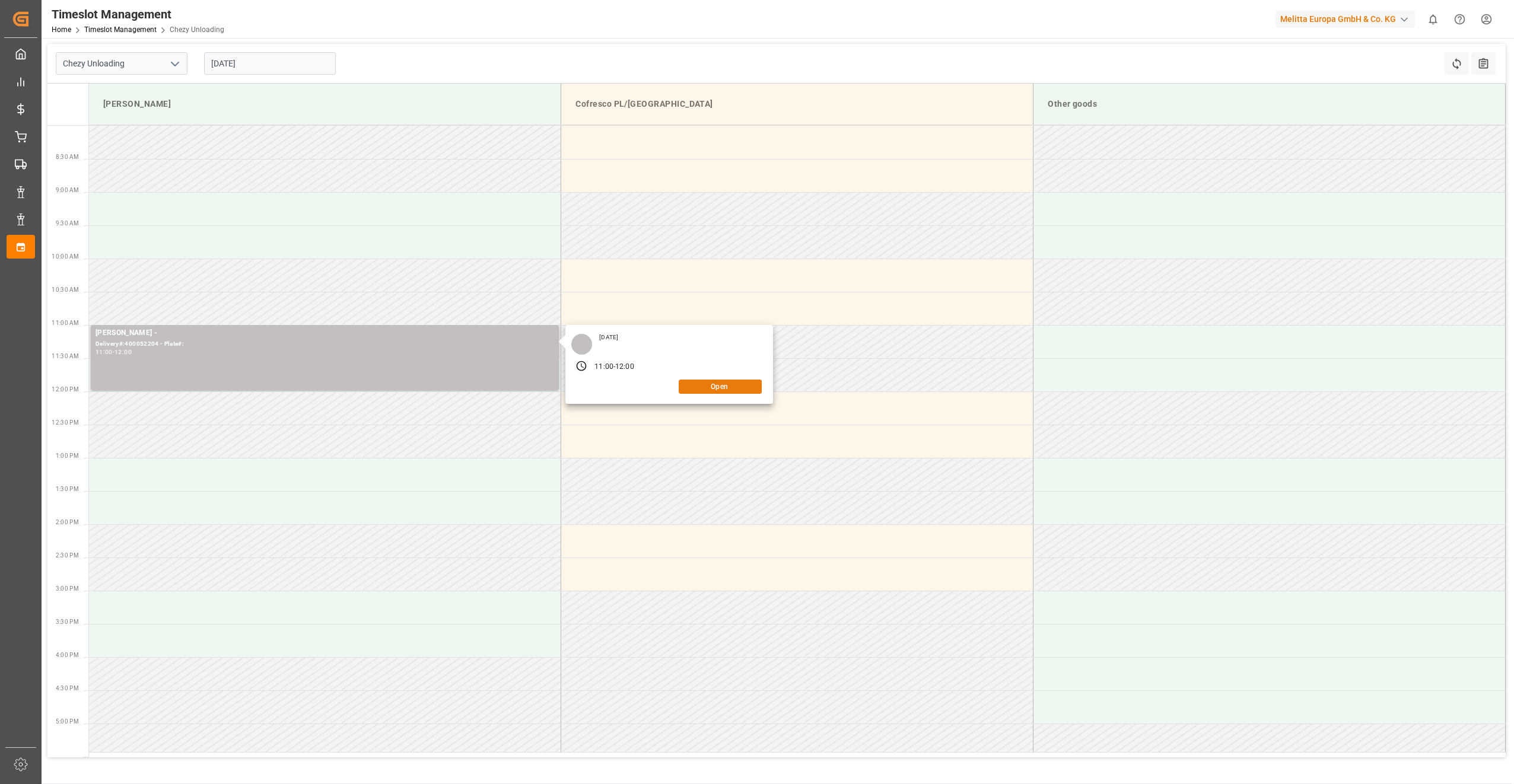
click at [704, 389] on button "Open" at bounding box center [720, 386] width 83 height 14
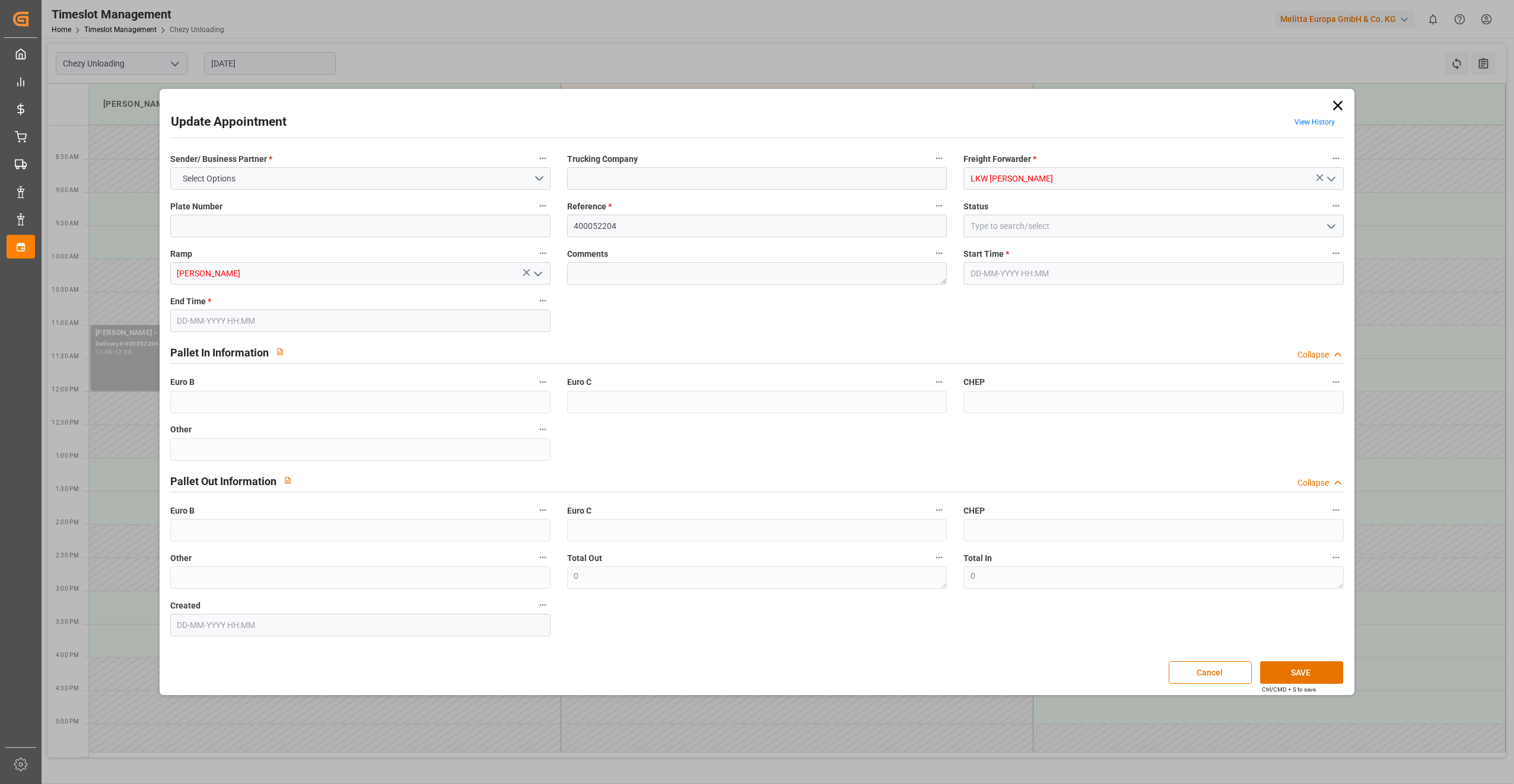
type input "[DATE] 11:00"
type input "[DATE] 12:00"
type input "[DATE] 07:29"
click at [1284, 674] on button "SAVE" at bounding box center [1301, 672] width 83 height 22
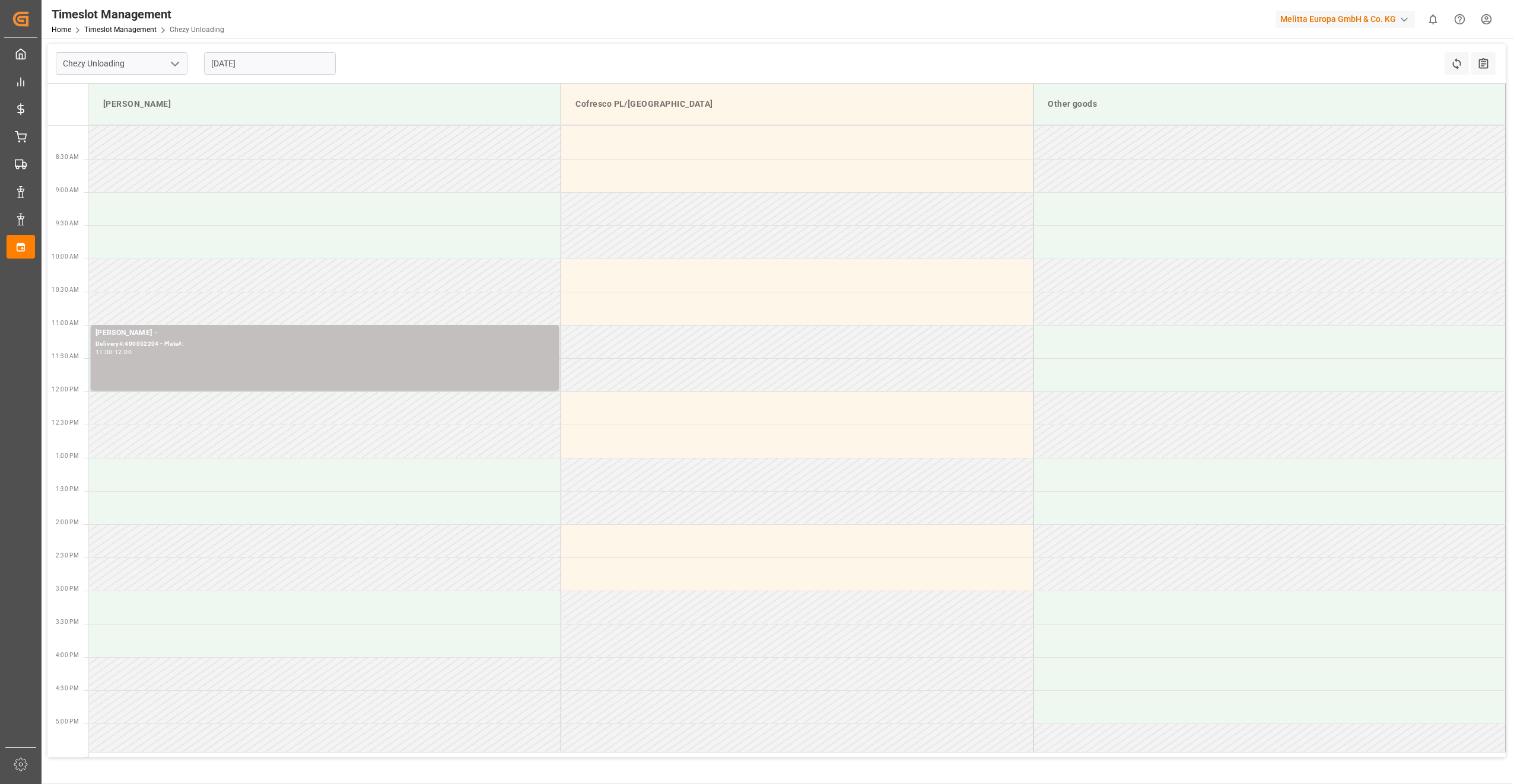
click at [177, 72] on button "open menu" at bounding box center [174, 64] width 18 height 19
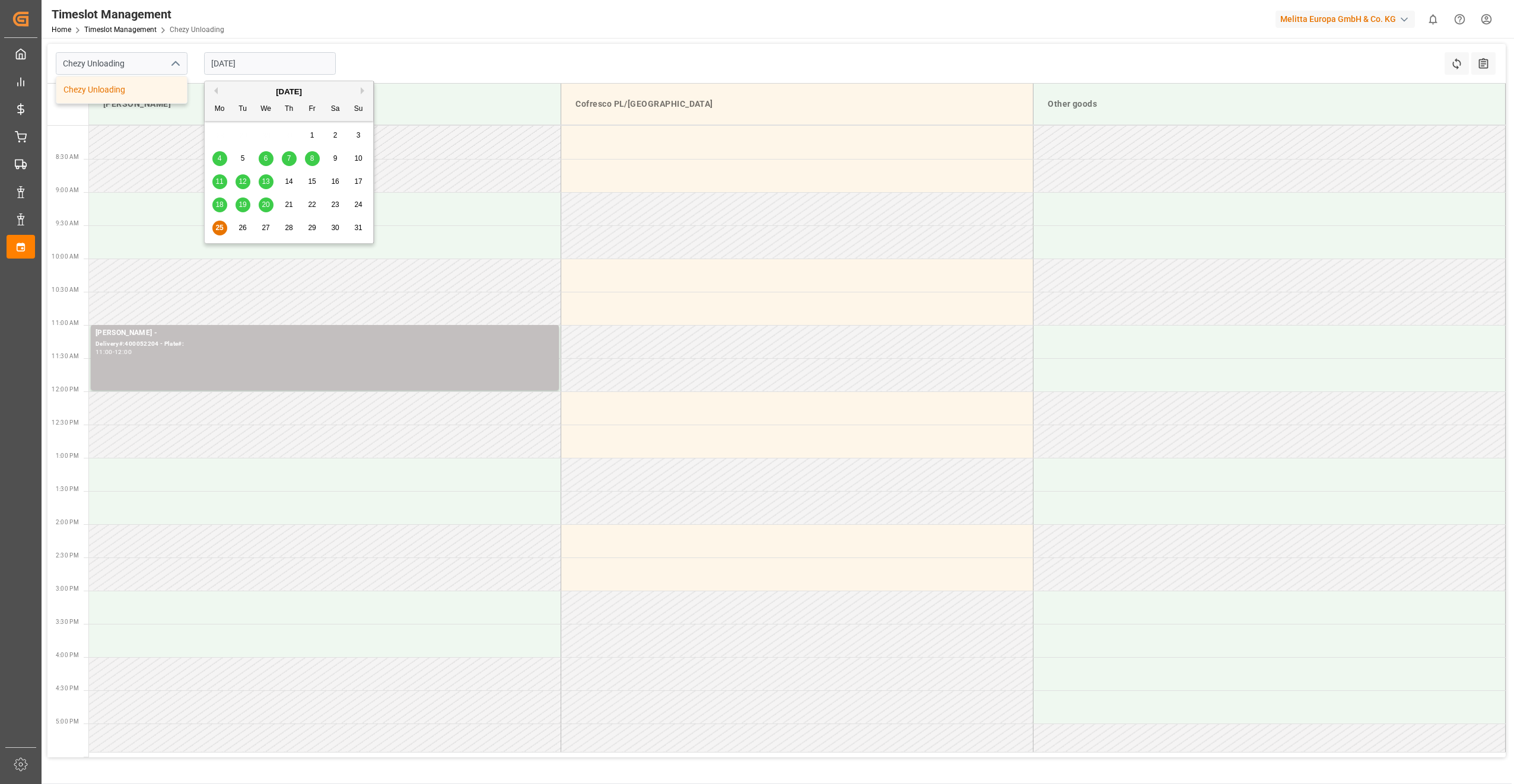
click at [240, 64] on input "[DATE]" at bounding box center [270, 63] width 131 height 22
click at [246, 230] on span "26" at bounding box center [243, 227] width 8 height 8
type input "[DATE]"
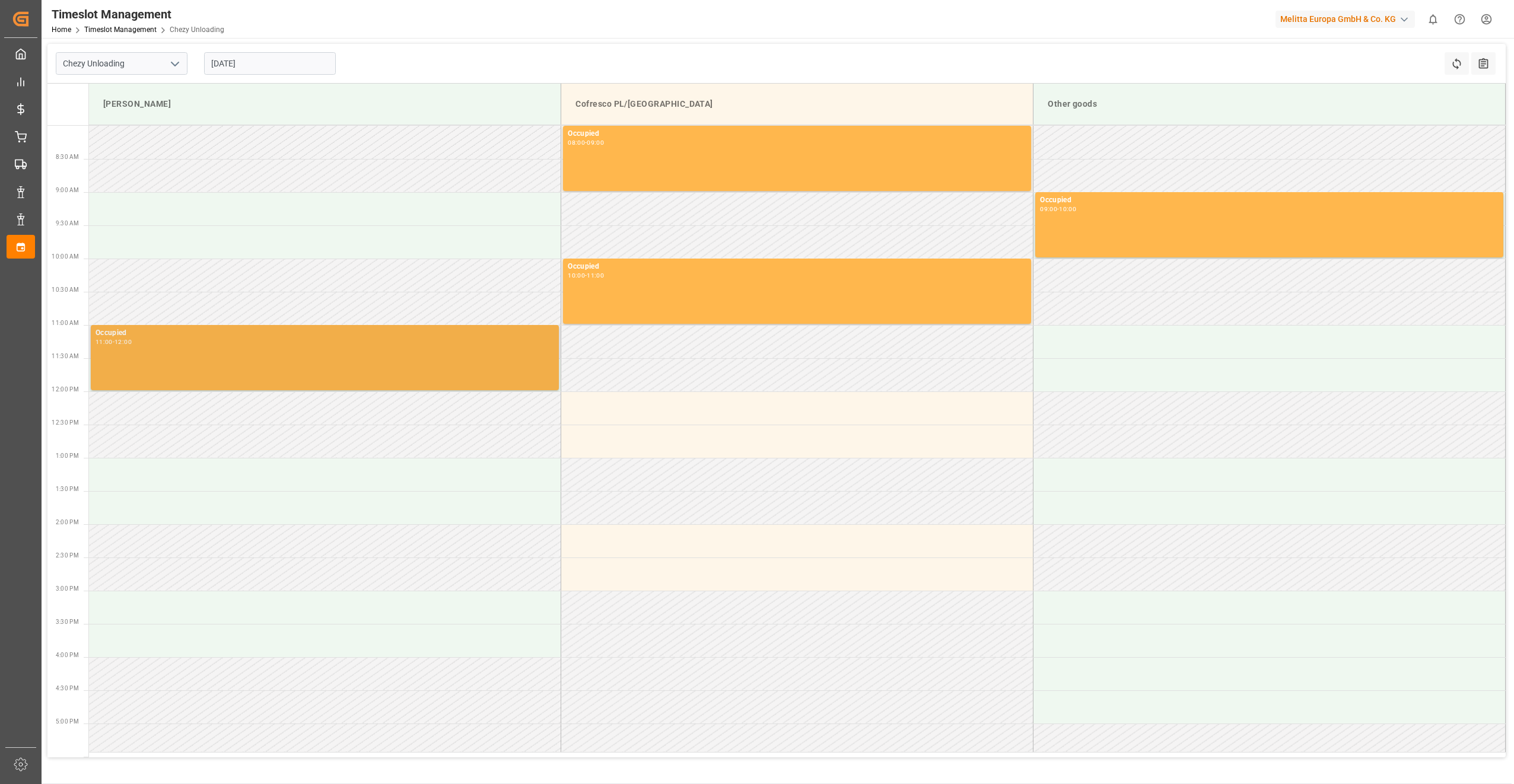
click at [138, 373] on div "Occupied 11:00 - 12:00" at bounding box center [325, 358] width 459 height 60
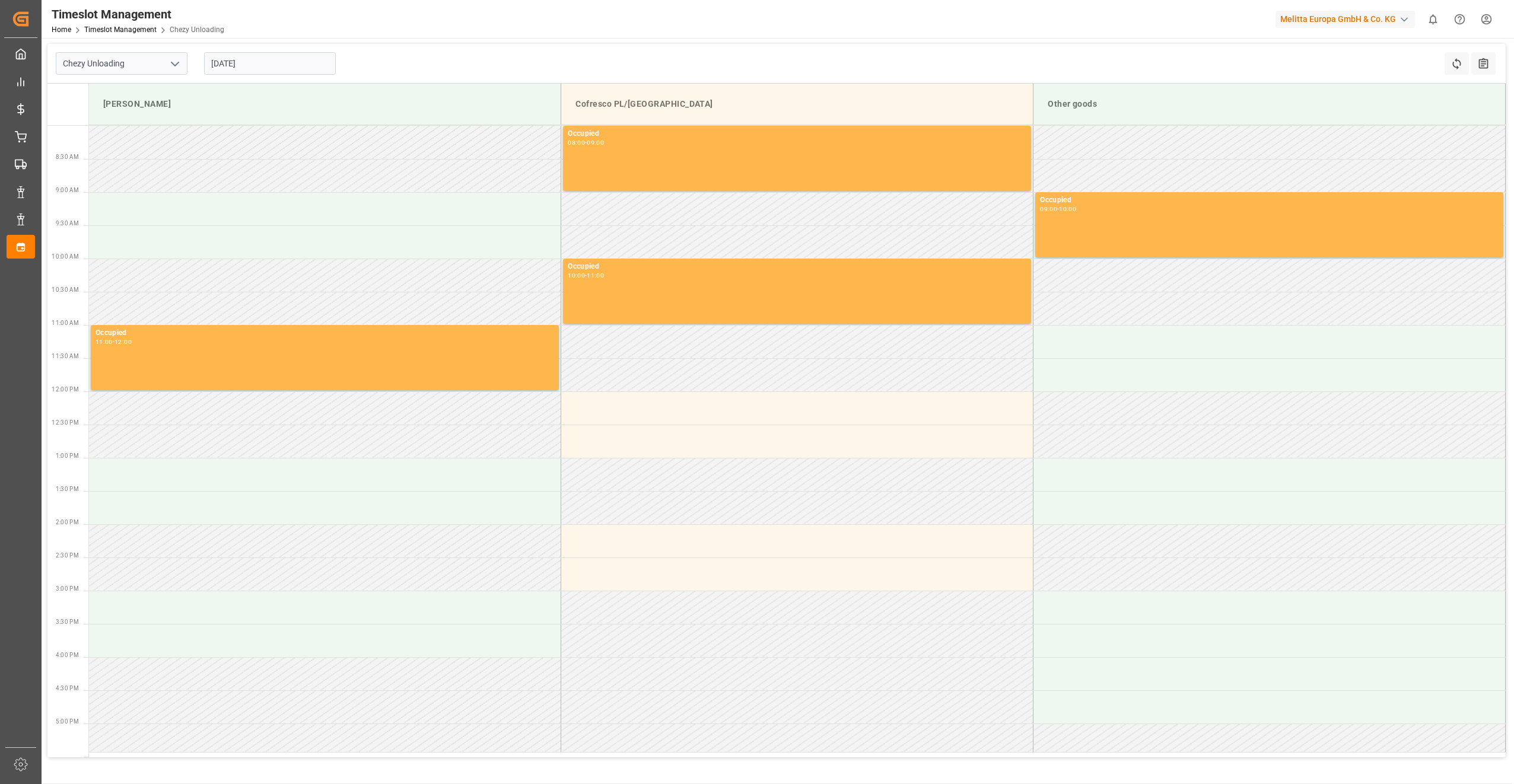
drag, startPoint x: 138, startPoint y: 369, endPoint x: 207, endPoint y: 279, distance: 113.4
click at [207, 279] on td at bounding box center [325, 275] width 472 height 33
